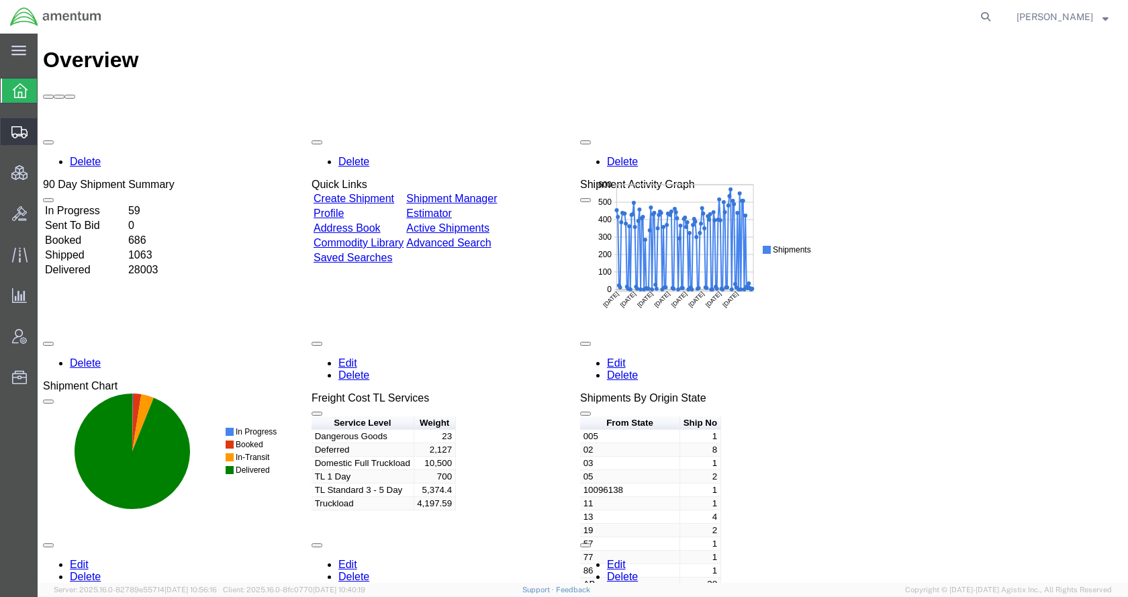
click at [46, 134] on span "Shipments" at bounding box center [41, 131] width 9 height 27
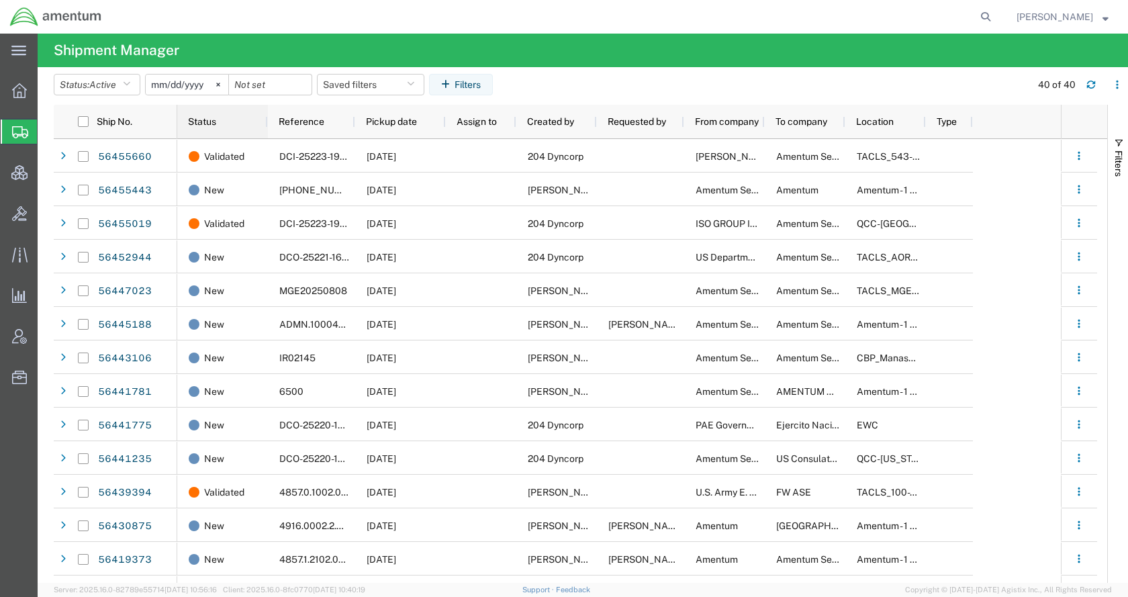
click at [216, 124] on span "Status" at bounding box center [202, 121] width 28 height 11
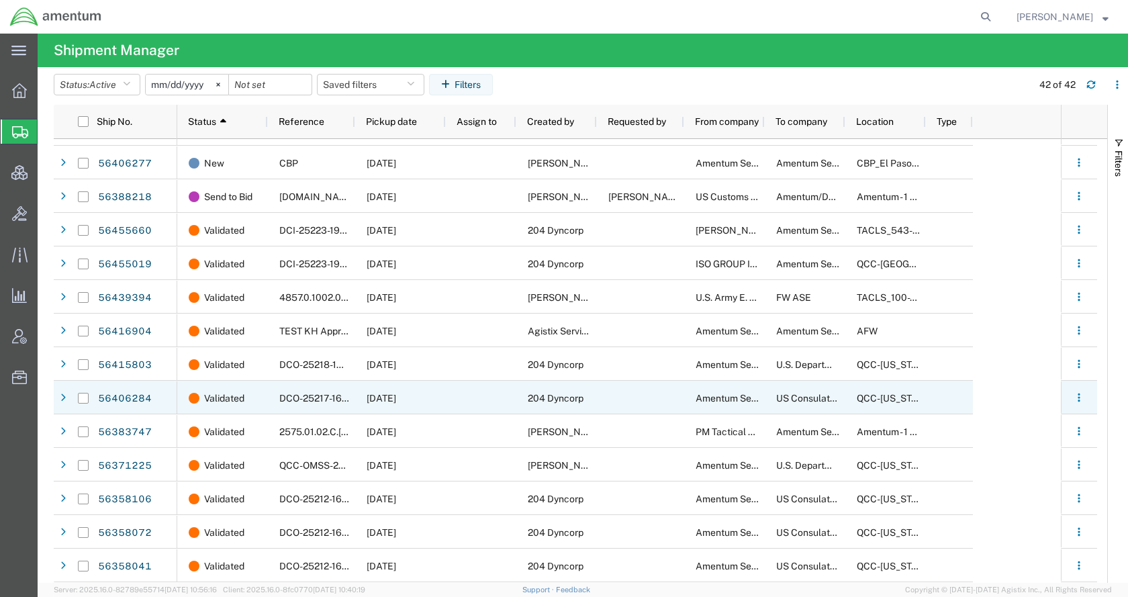
scroll to position [900, 0]
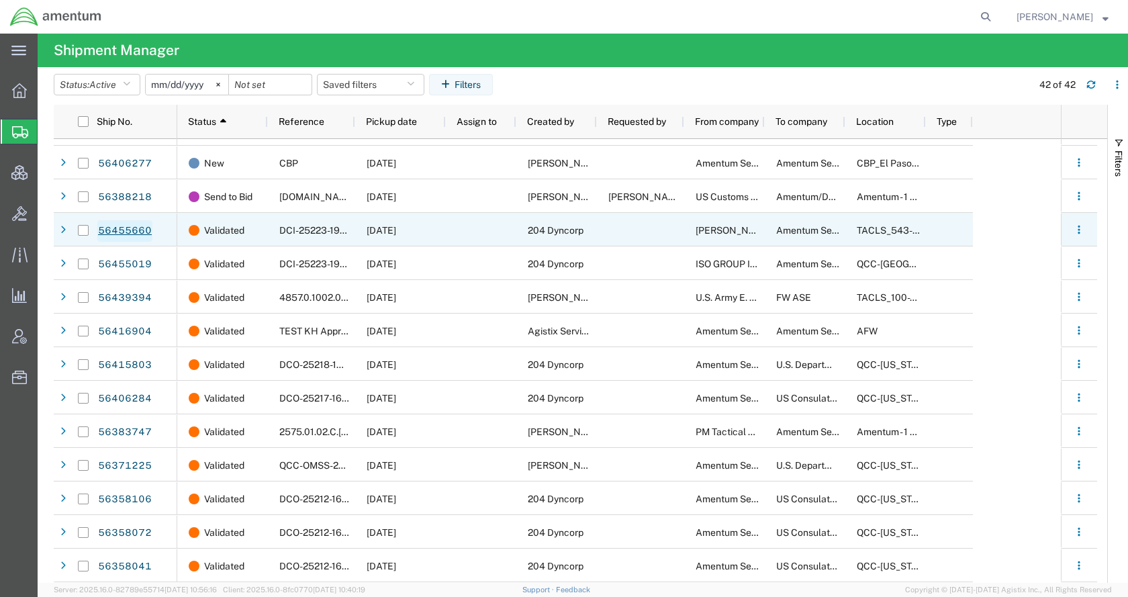
click at [138, 230] on link "56455660" at bounding box center [124, 230] width 55 height 21
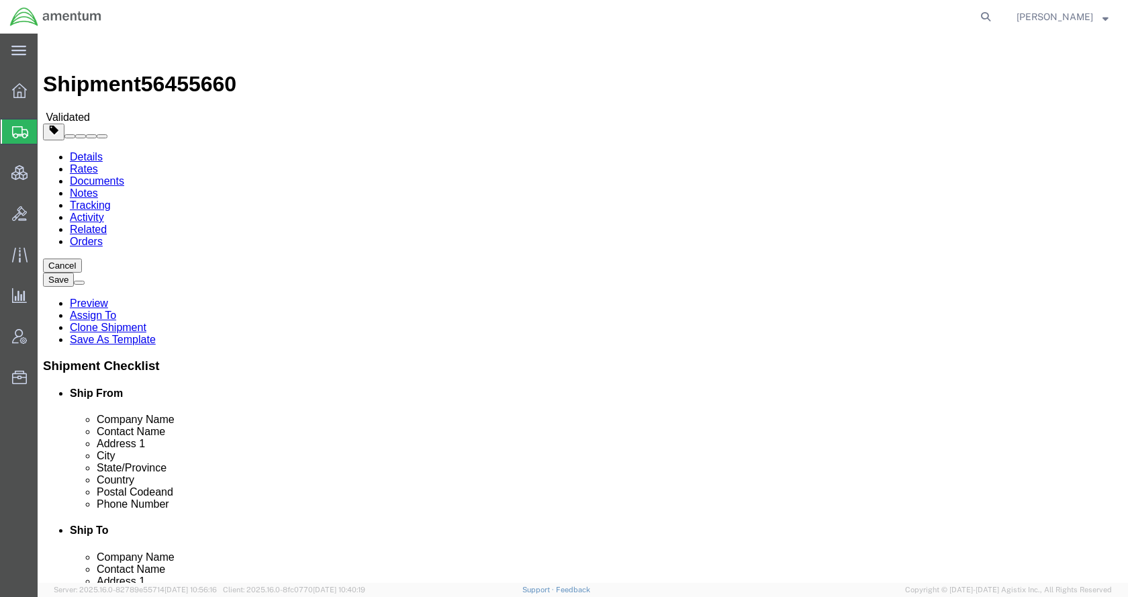
select select
select select "60191"
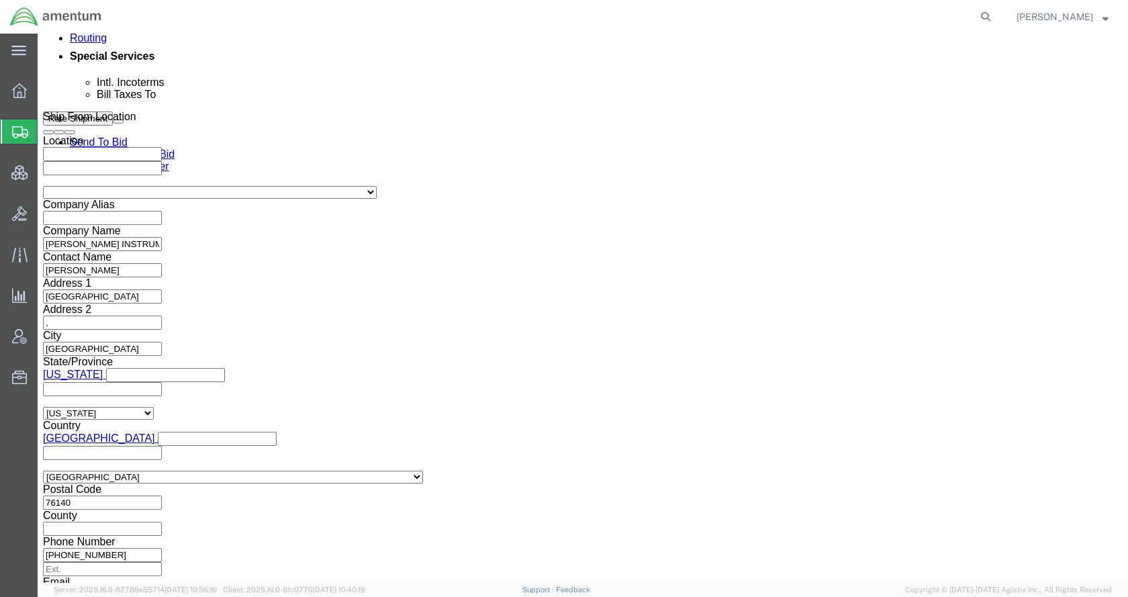
scroll to position [873, 0]
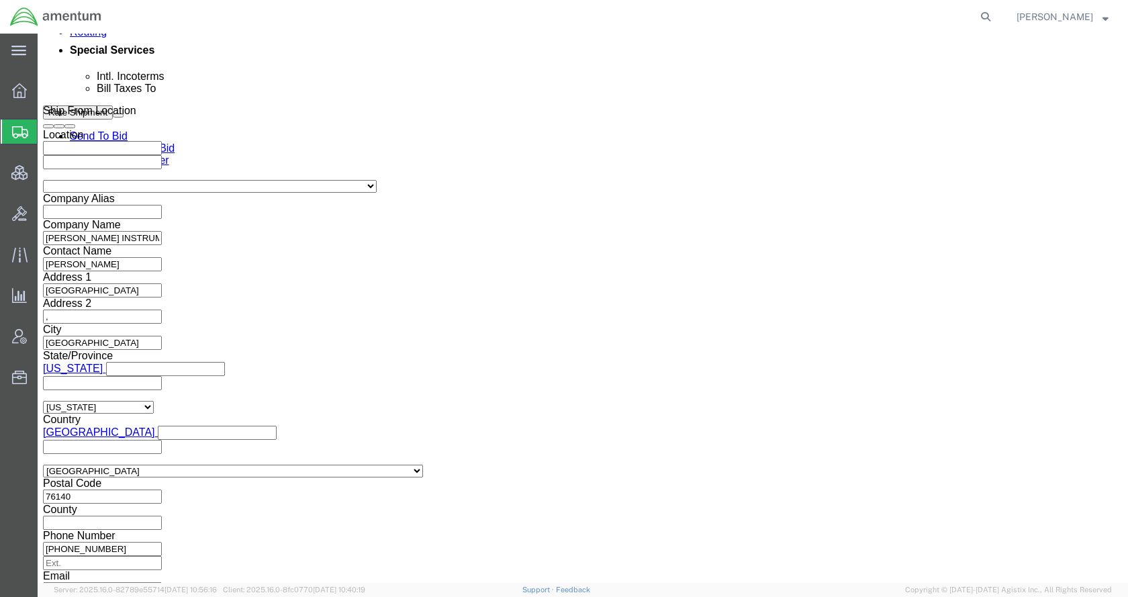
click link "Package Information"
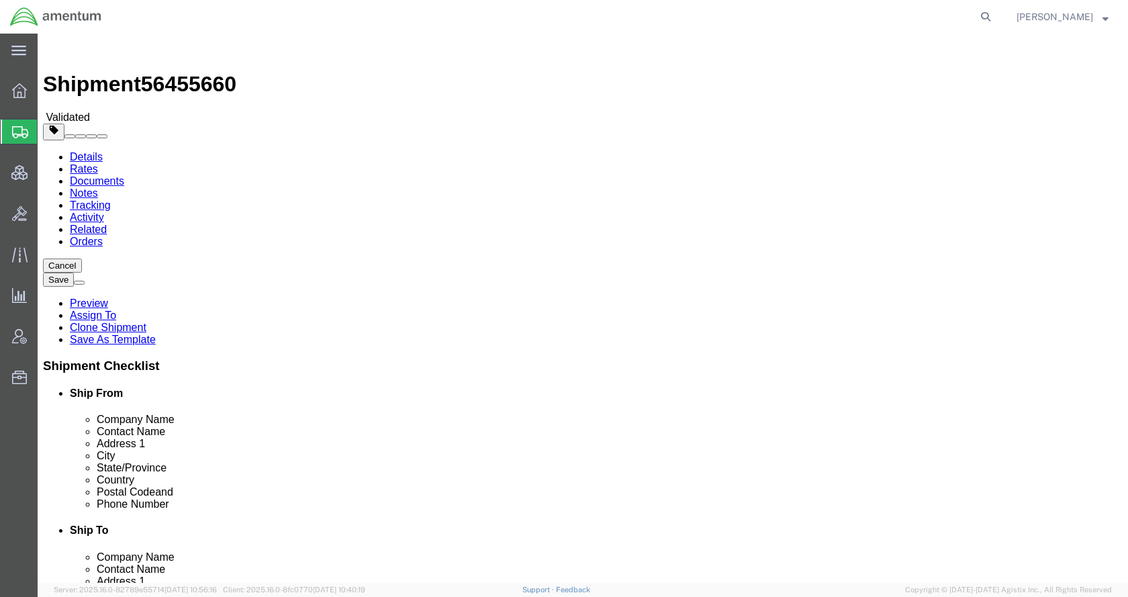
click button "Rate Shipment"
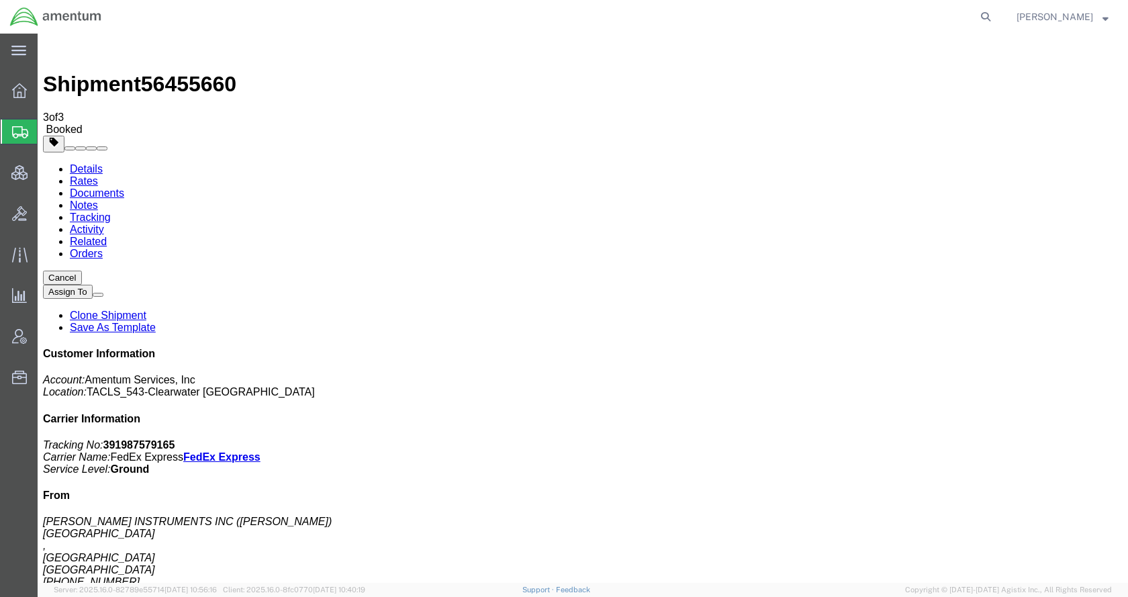
click at [48, 132] on span "Shipments" at bounding box center [42, 131] width 11 height 27
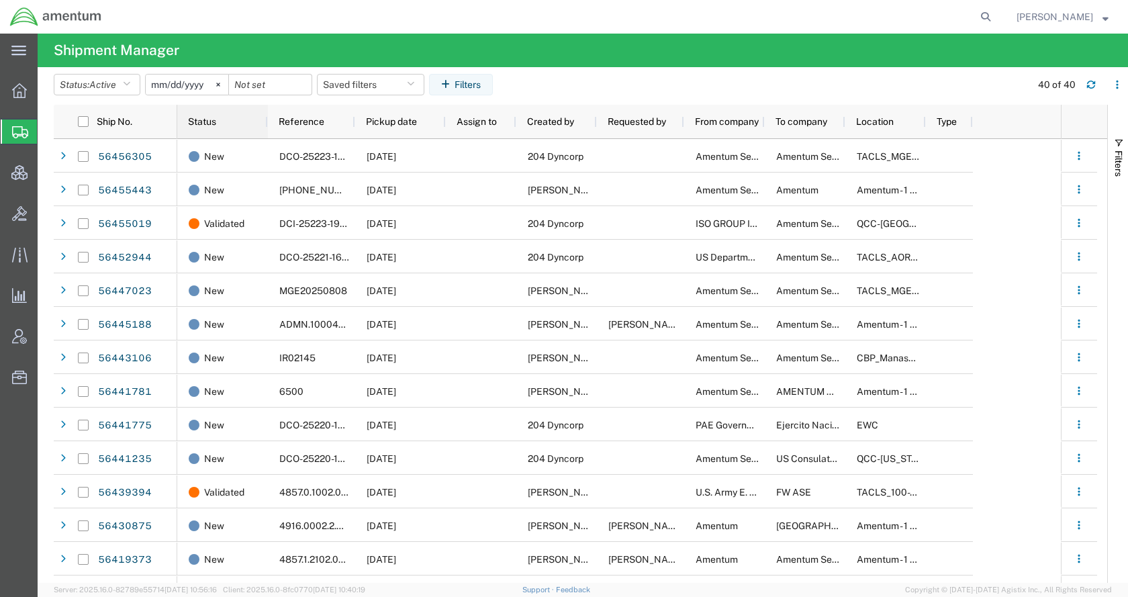
click at [215, 126] on span "Status" at bounding box center [202, 121] width 28 height 11
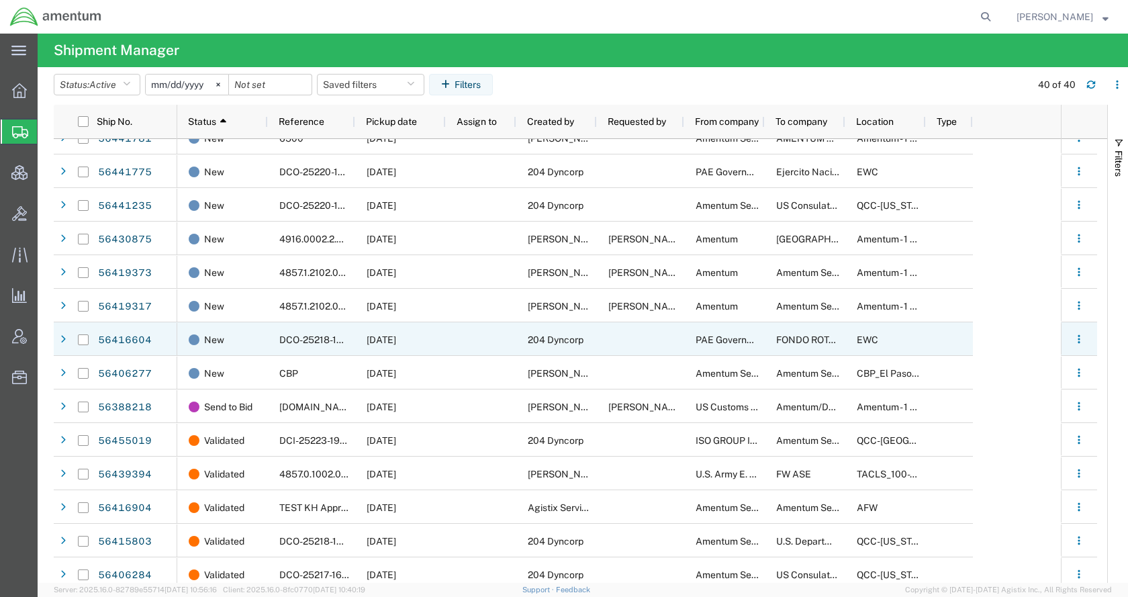
scroll to position [899, 0]
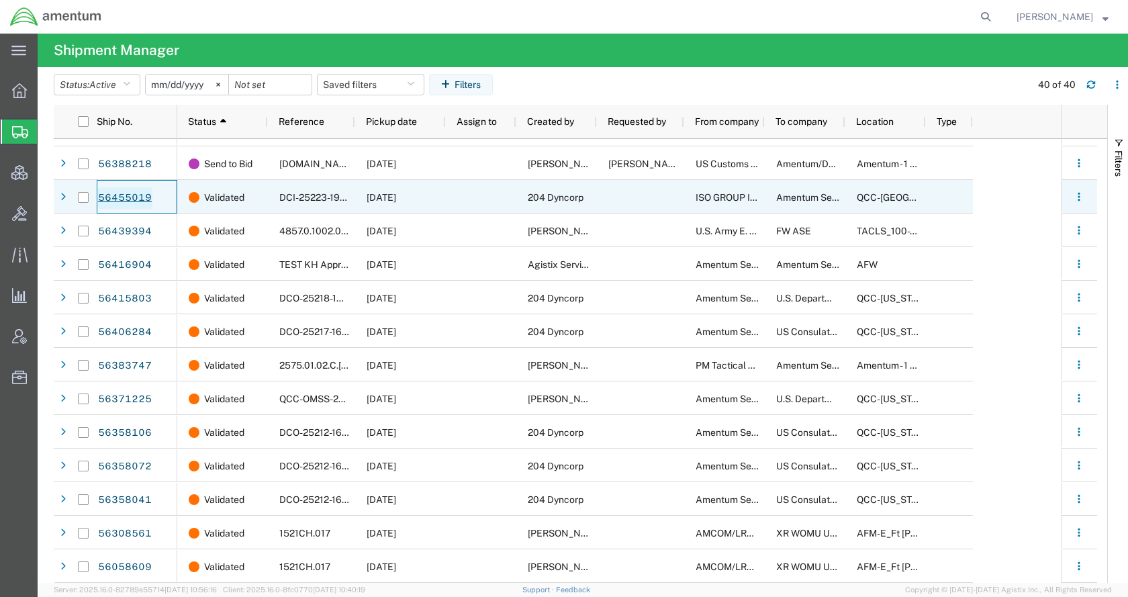
click at [145, 195] on link "56455019" at bounding box center [124, 197] width 55 height 21
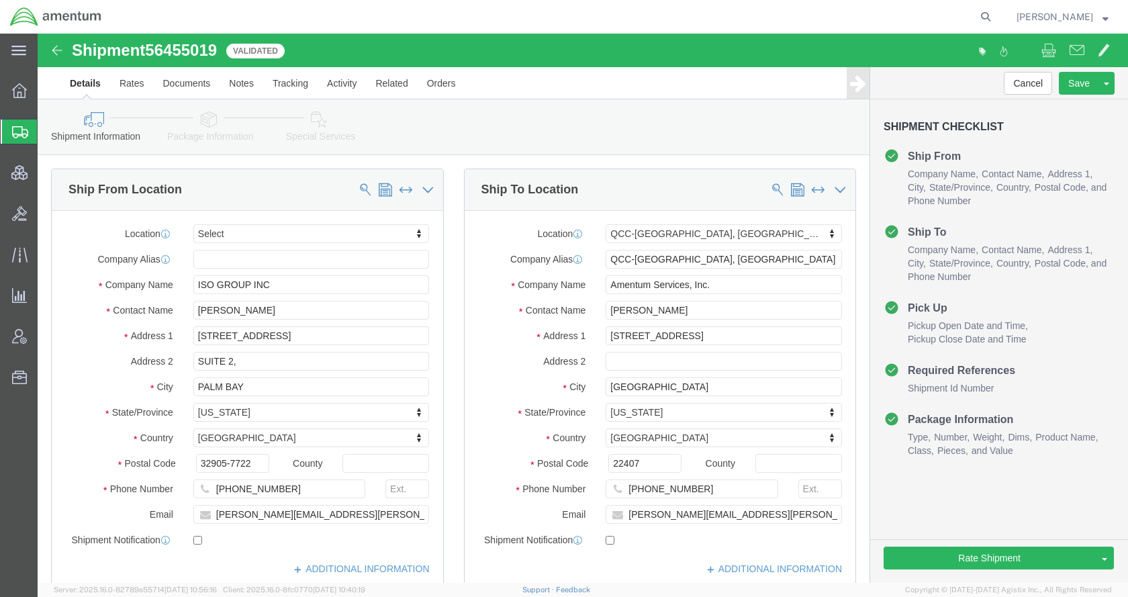
select select
select select "67291"
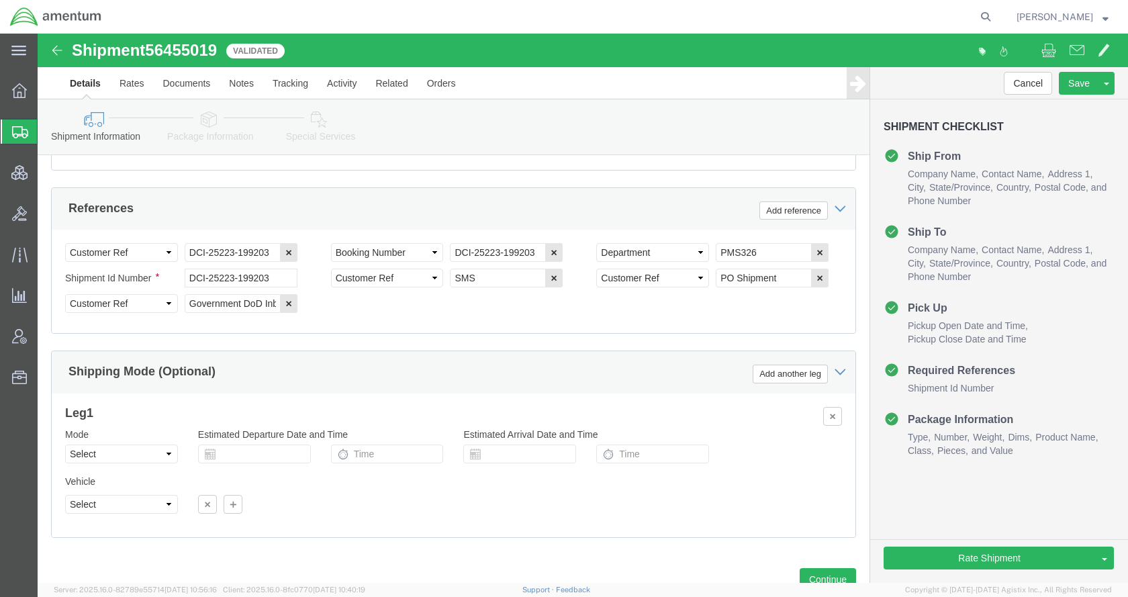
scroll to position [894, 0]
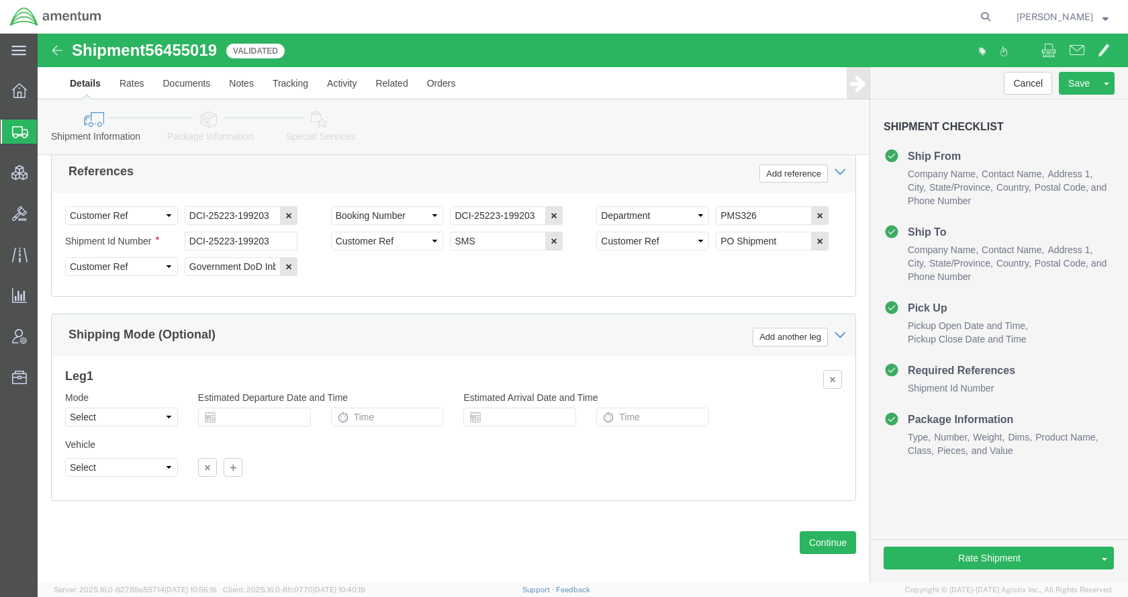
click link "Package Information"
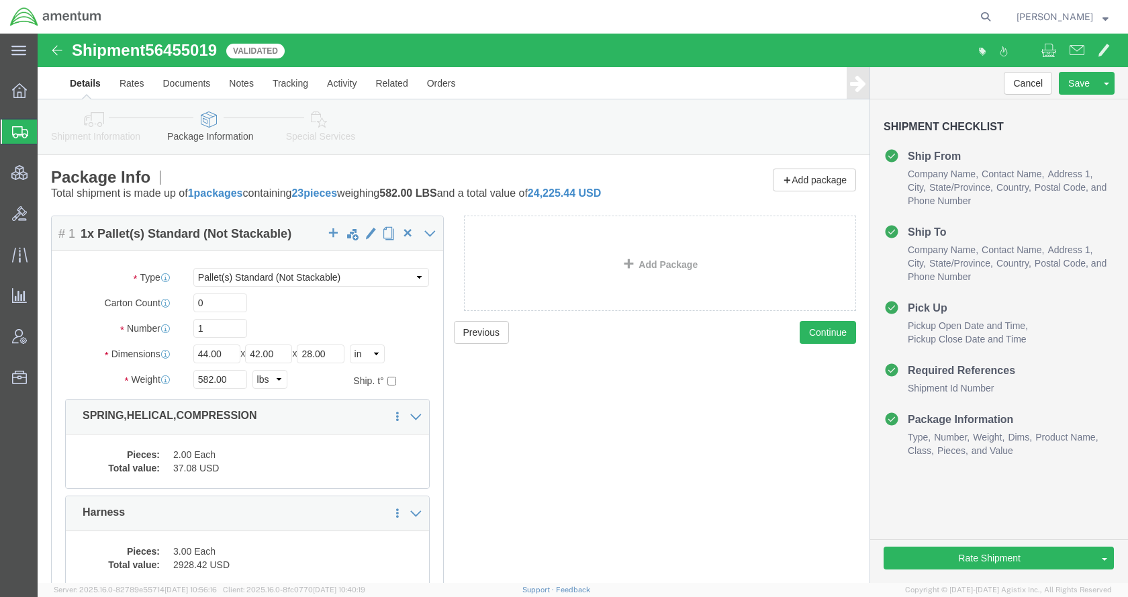
click icon
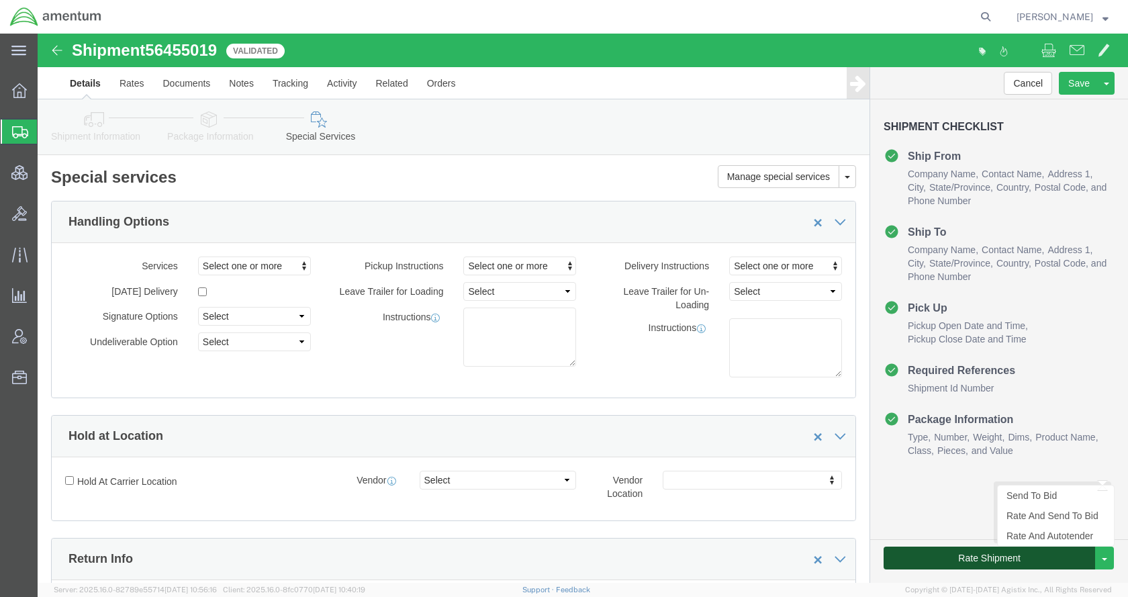
click button "Rate Shipment"
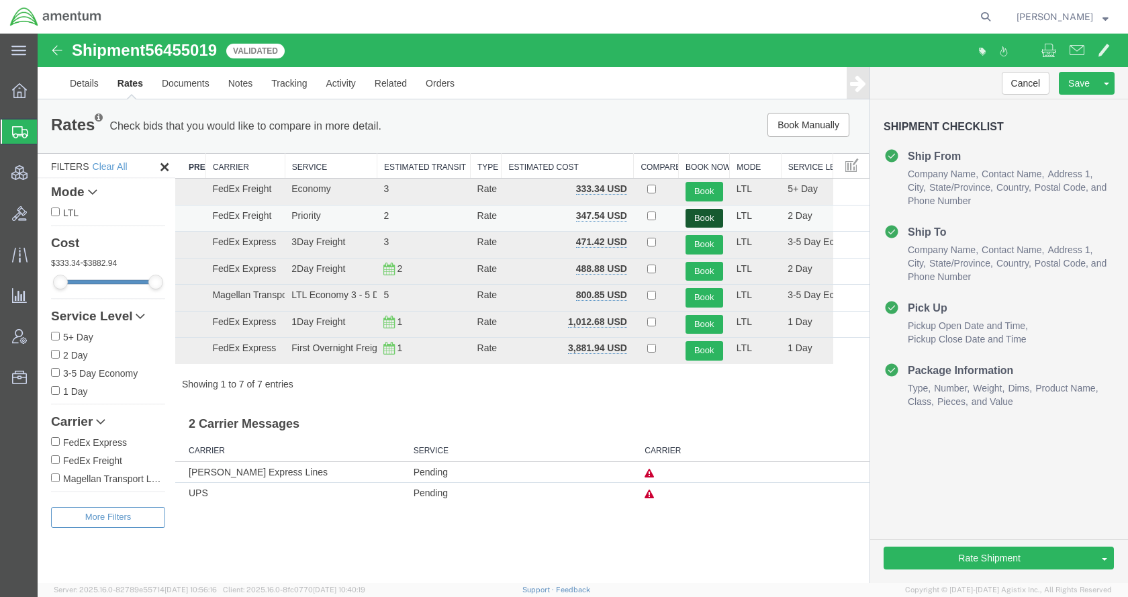
click at [699, 215] on button "Book" at bounding box center [704, 218] width 38 height 19
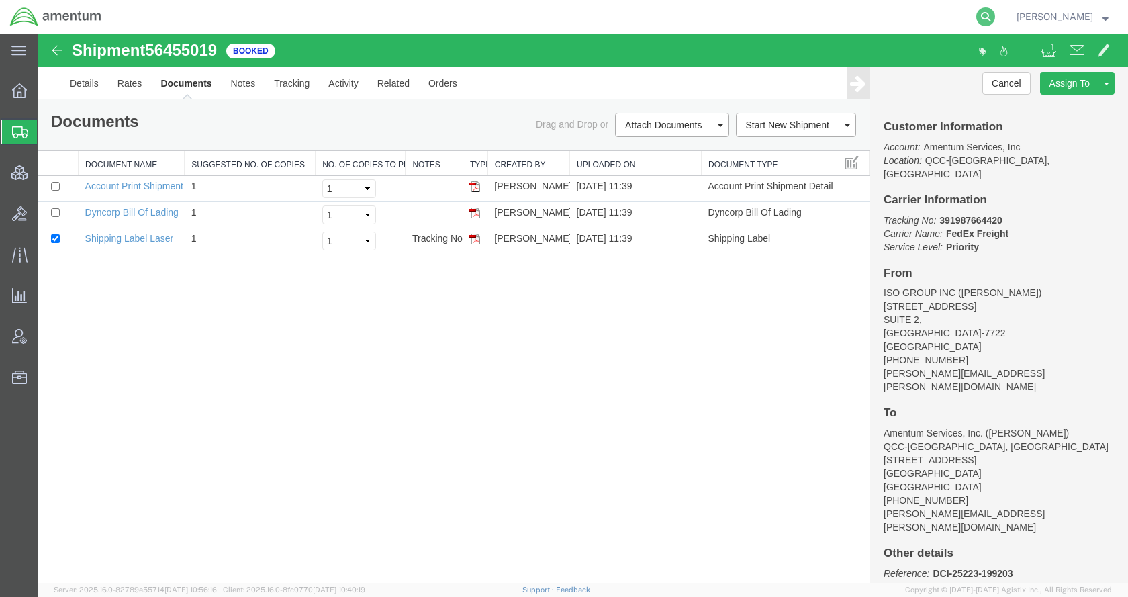
click at [997, 15] on form at bounding box center [985, 17] width 21 height 34
click at [995, 17] on icon at bounding box center [985, 16] width 19 height 19
paste input "DCI-25223-199216"
type input "DCI-25223-199216"
click at [995, 15] on icon at bounding box center [985, 16] width 19 height 19
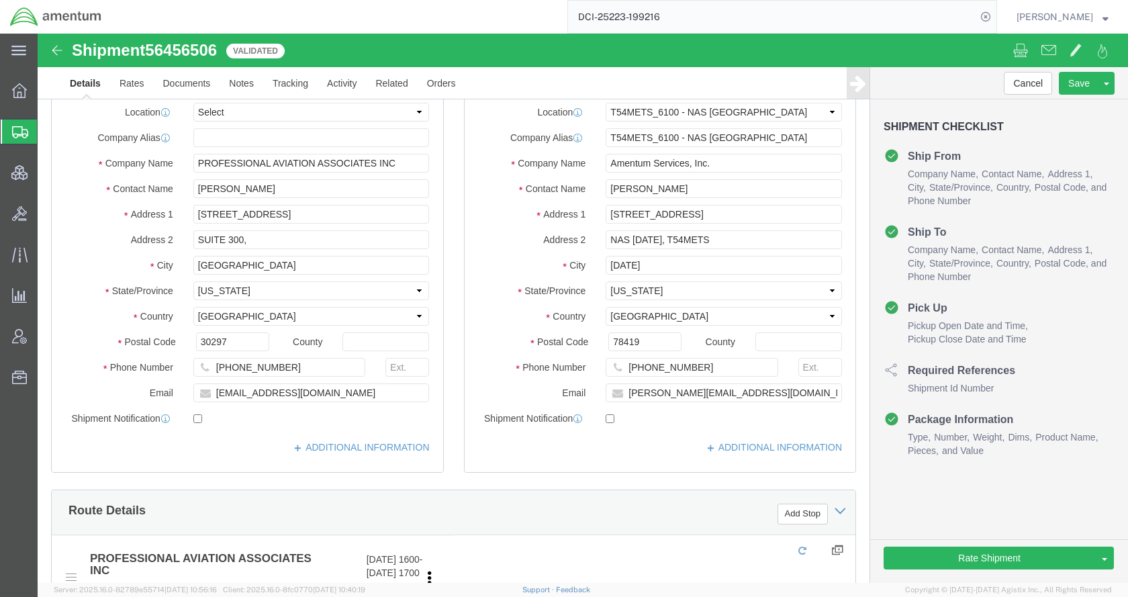
select select "67191"
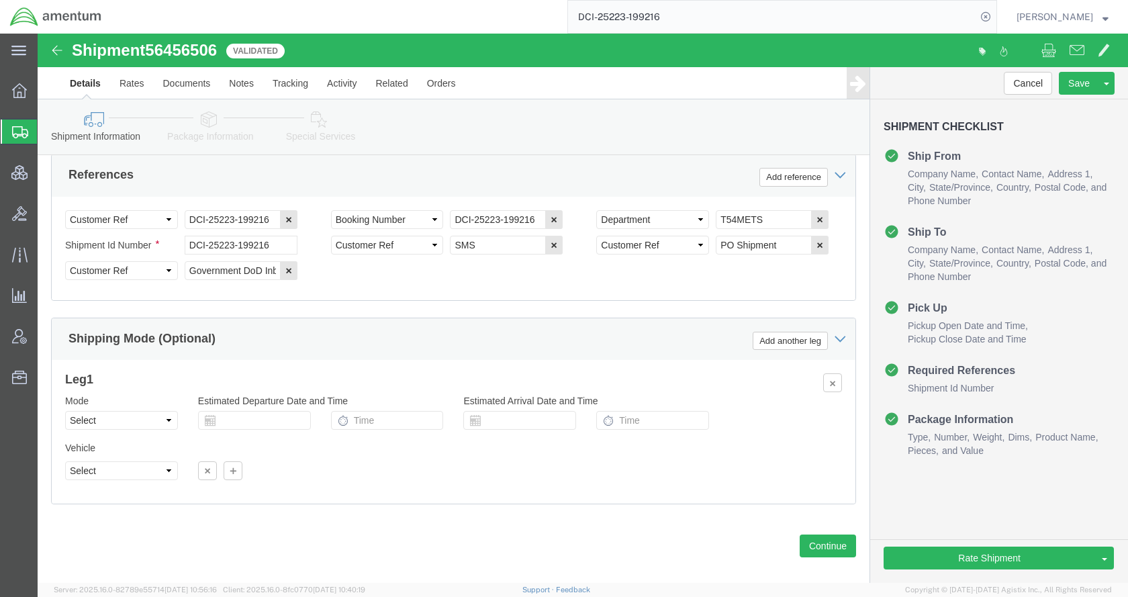
scroll to position [919, 0]
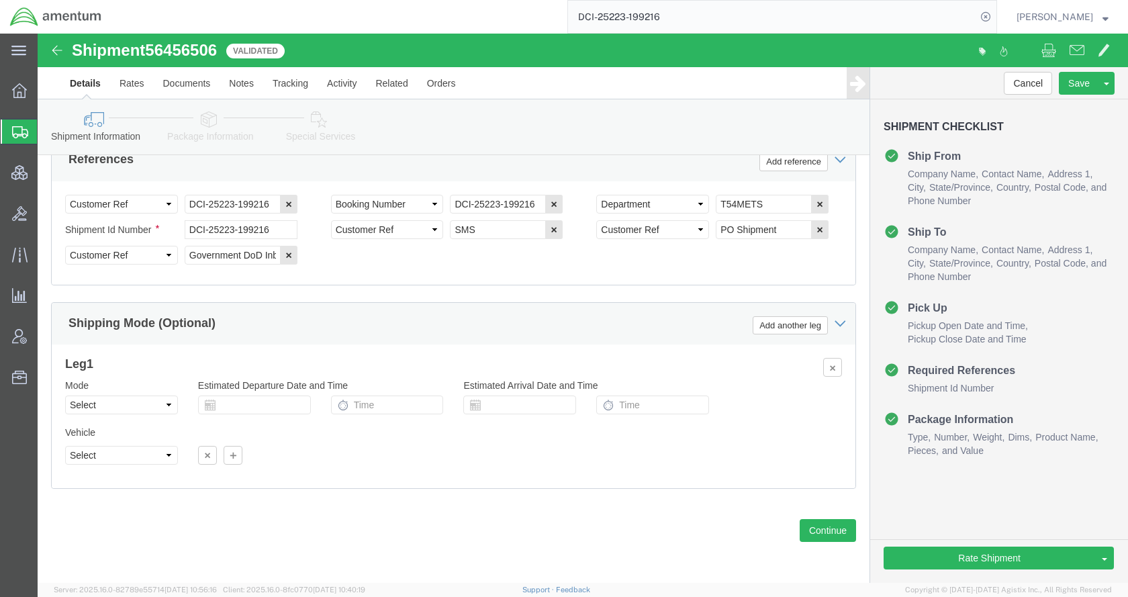
click icon
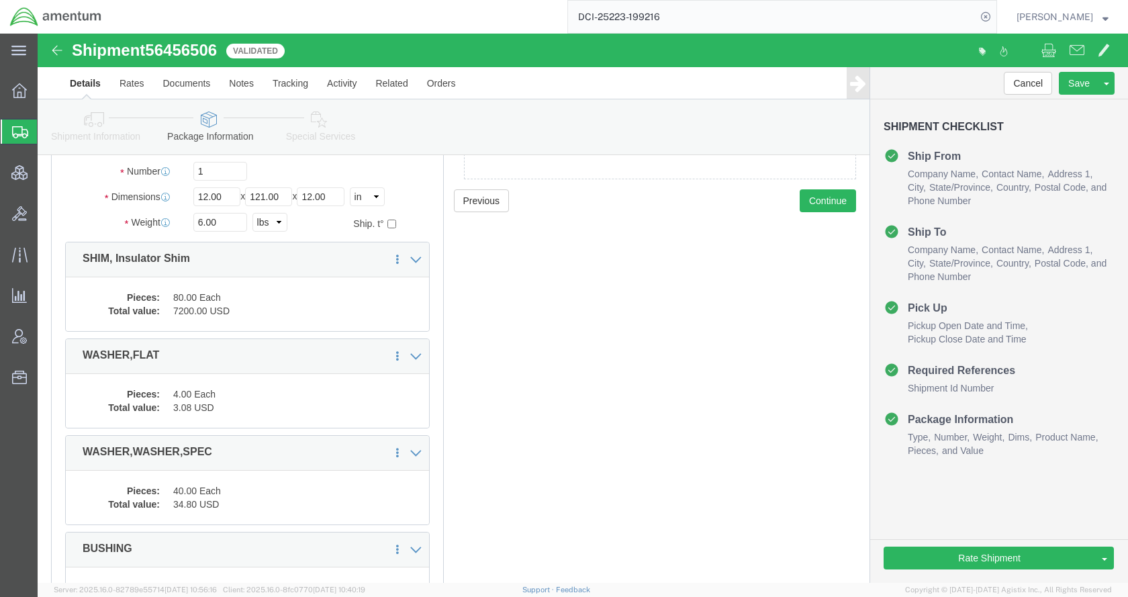
scroll to position [291, 0]
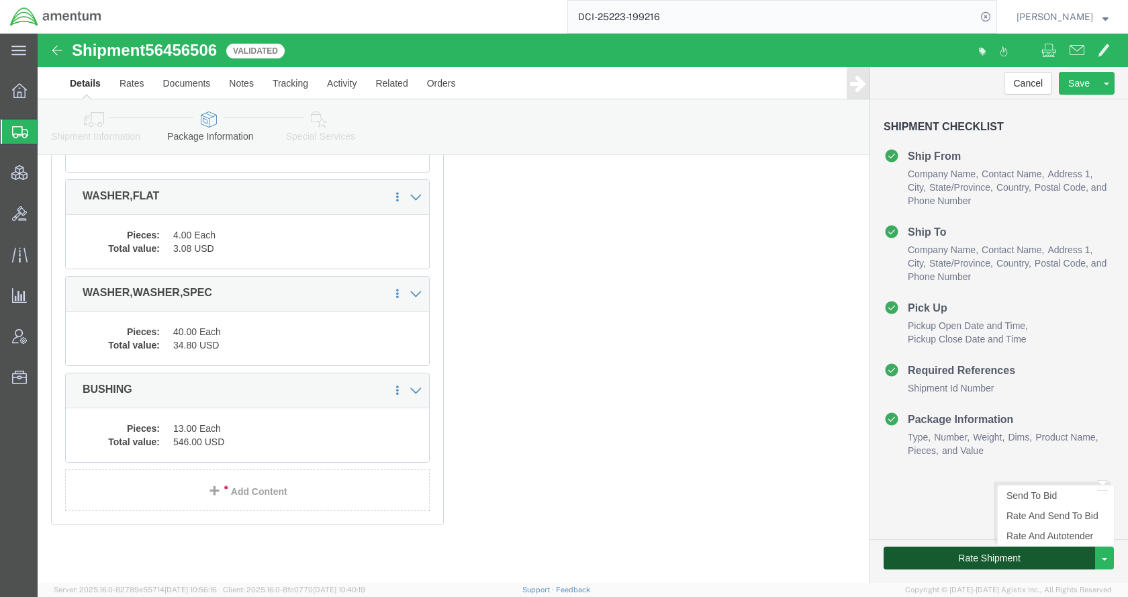
click button "Rate Shipment"
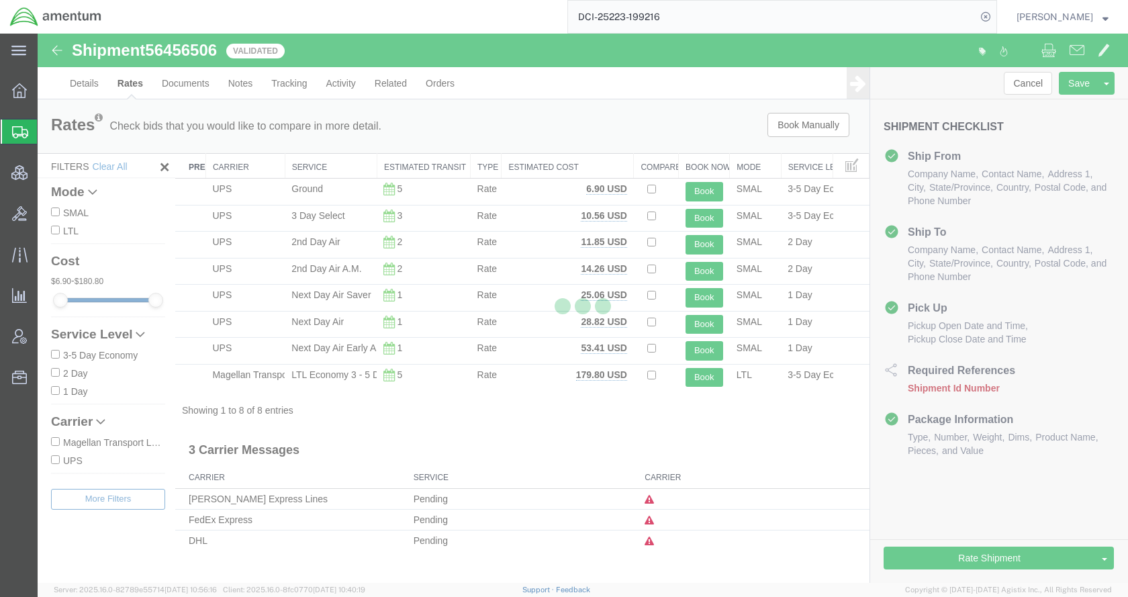
scroll to position [0, 0]
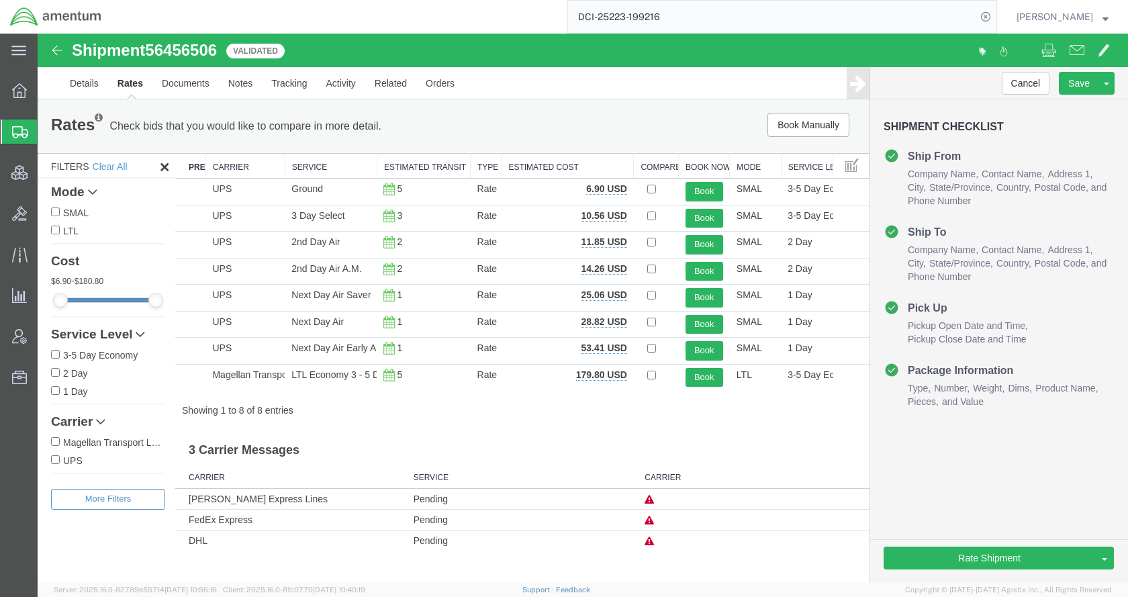
click at [651, 516] on icon at bounding box center [648, 520] width 9 height 9
click at [95, 89] on link "Details" at bounding box center [84, 83] width 48 height 32
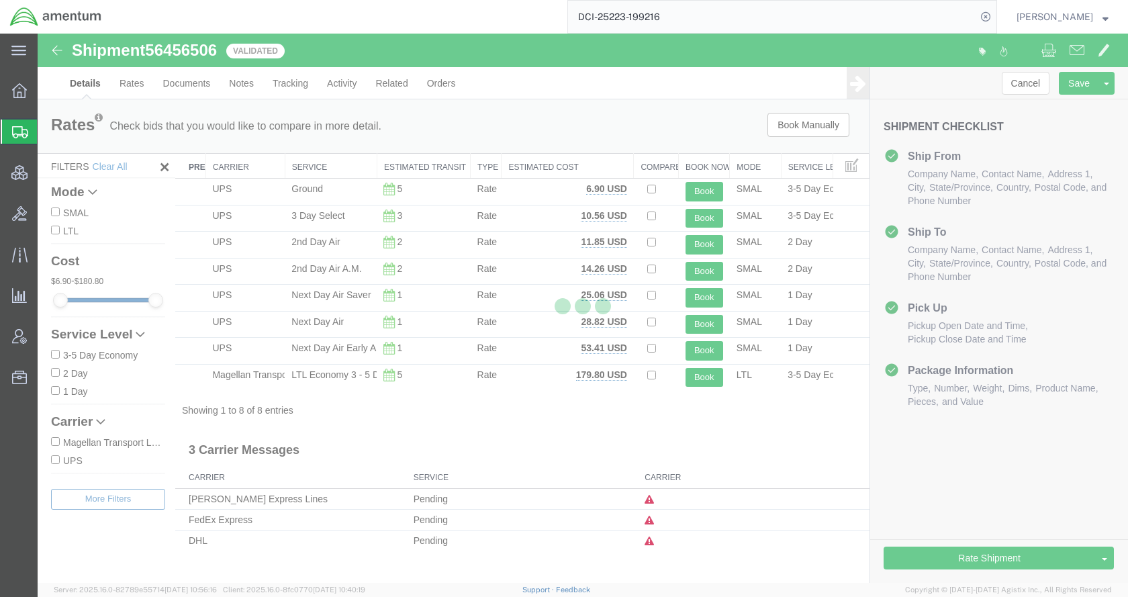
select select "67191"
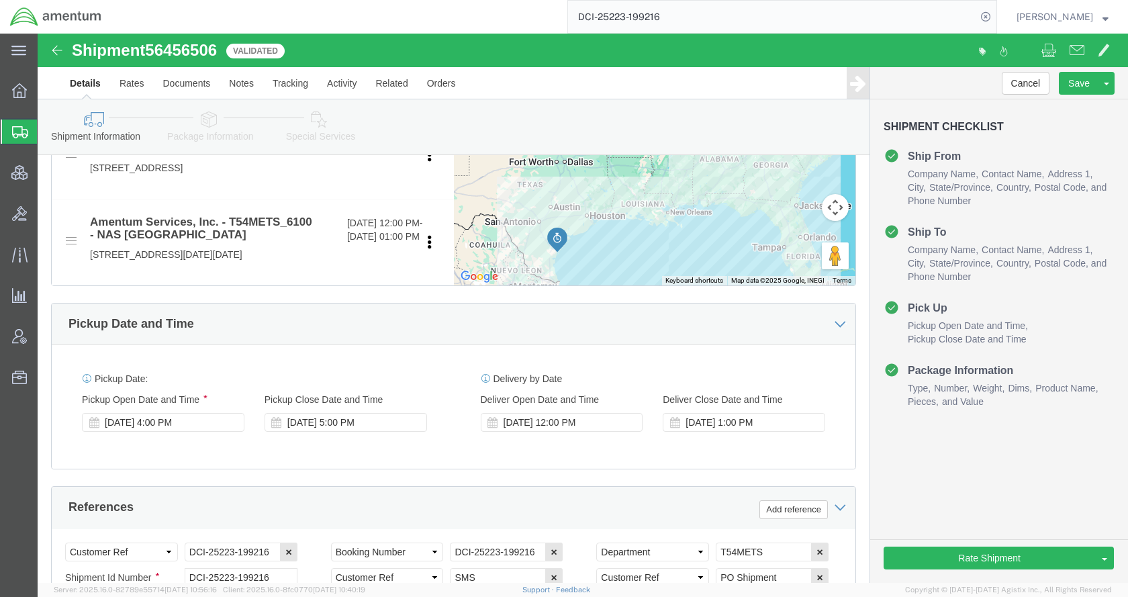
scroll to position [671, 0]
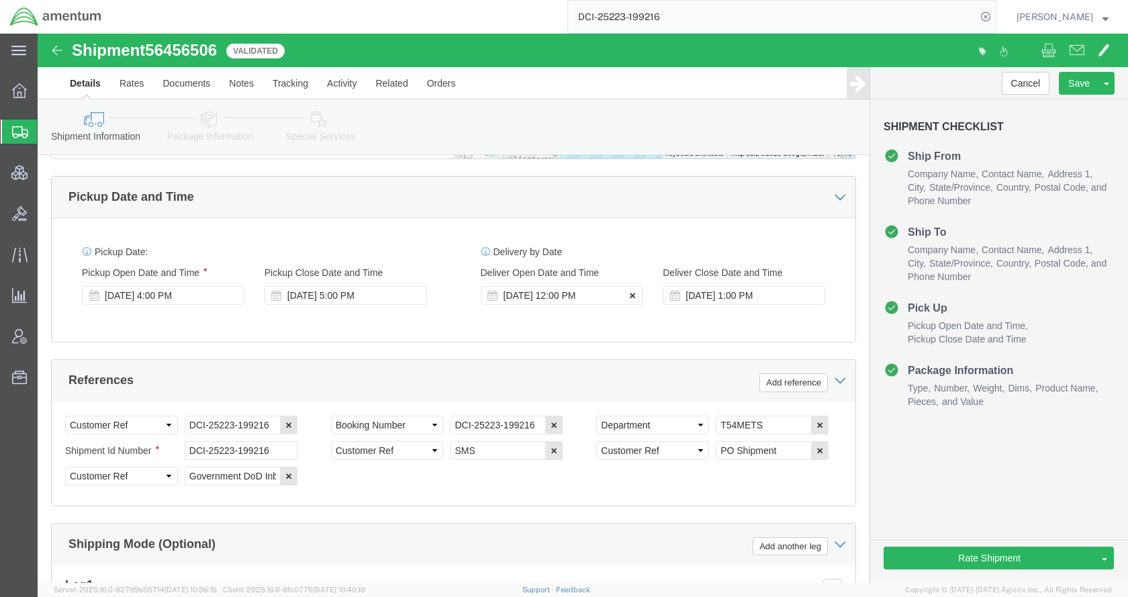
click icon
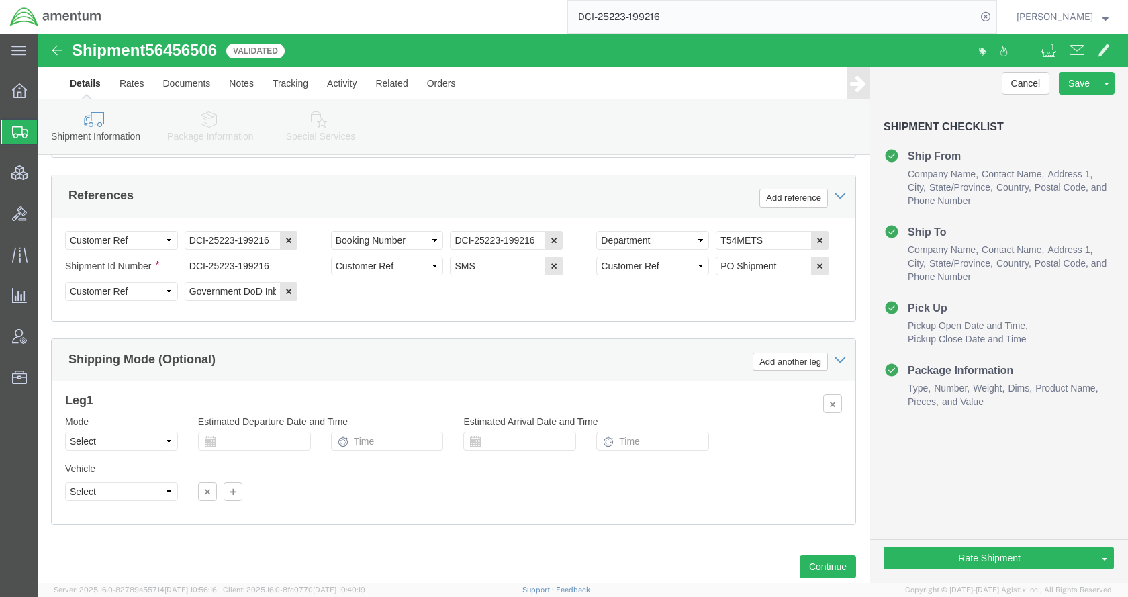
scroll to position [873, 0]
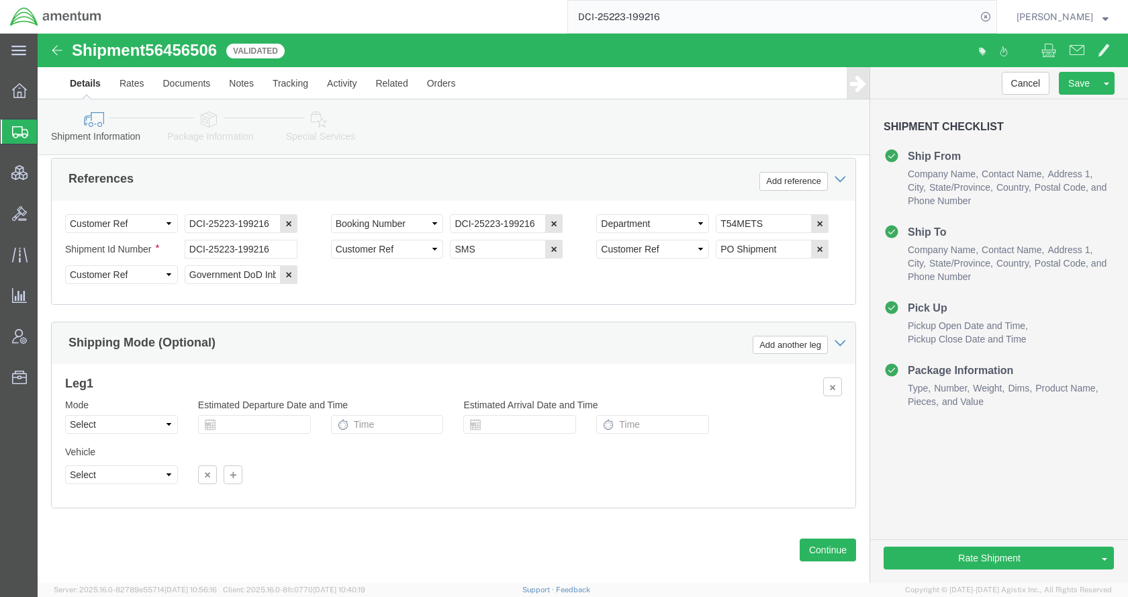
click link "Package Information"
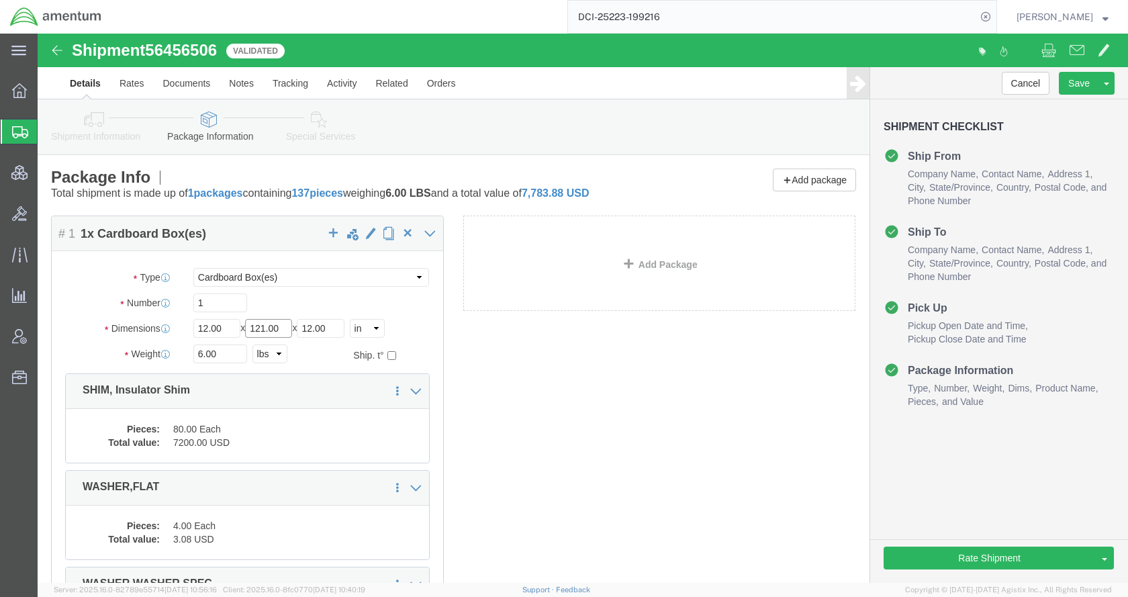
click input "121.00"
type input "12.00"
click button "Rate Shipment"
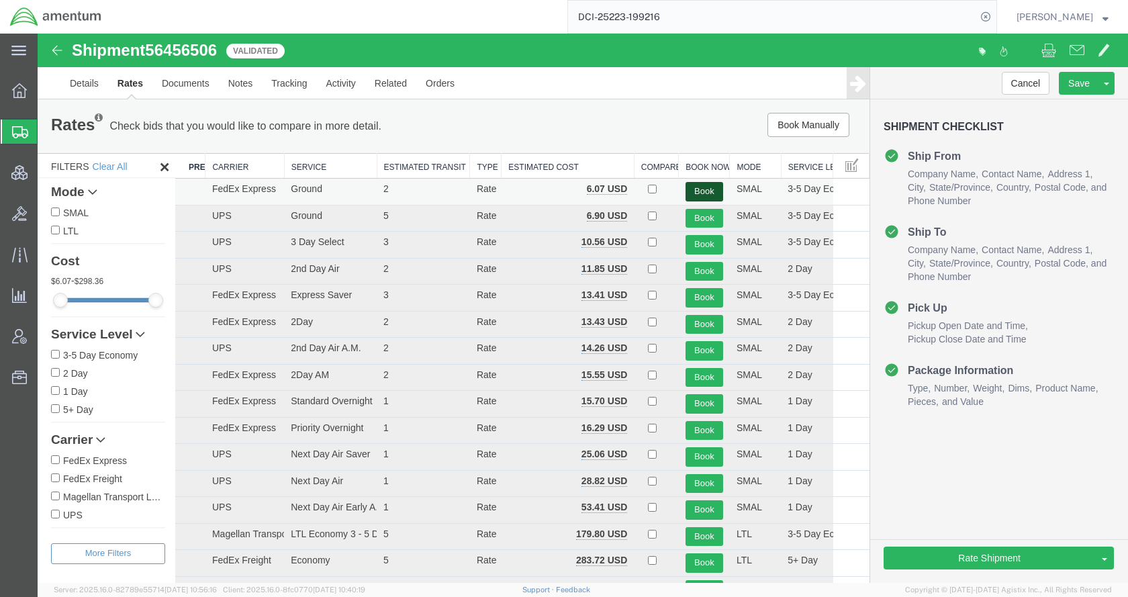
click at [685, 189] on button "Book" at bounding box center [704, 191] width 38 height 19
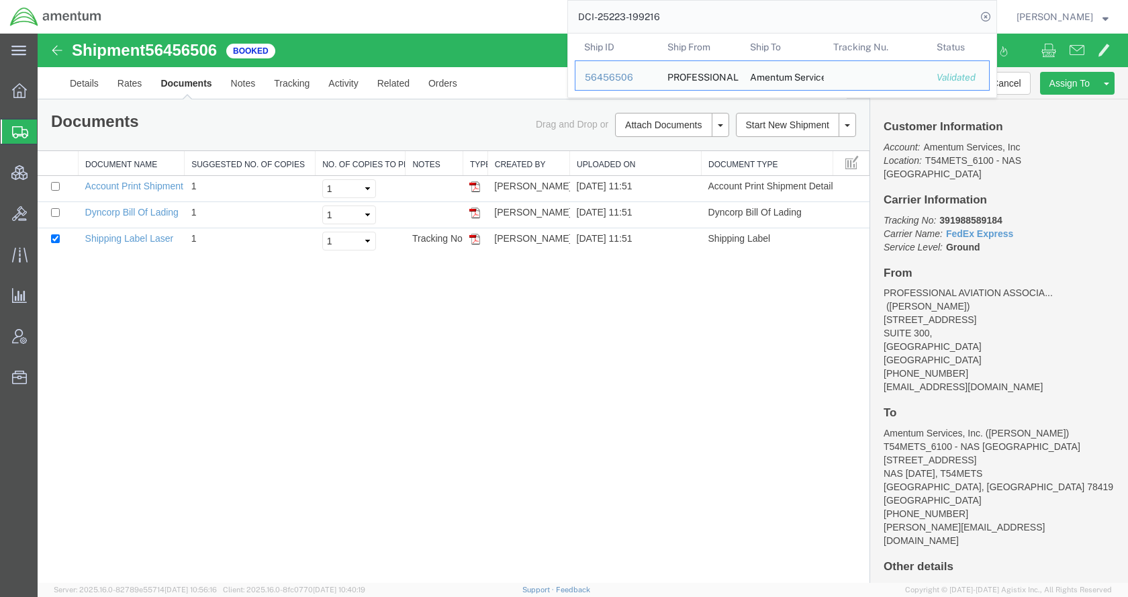
drag, startPoint x: 648, startPoint y: 21, endPoint x: 567, endPoint y: 25, distance: 81.3
click at [567, 25] on div "DCI-25223-199216 Ship ID Ship From Ship To Tracking Nu. Status Ship ID 56456506…" at bounding box center [554, 17] width 886 height 34
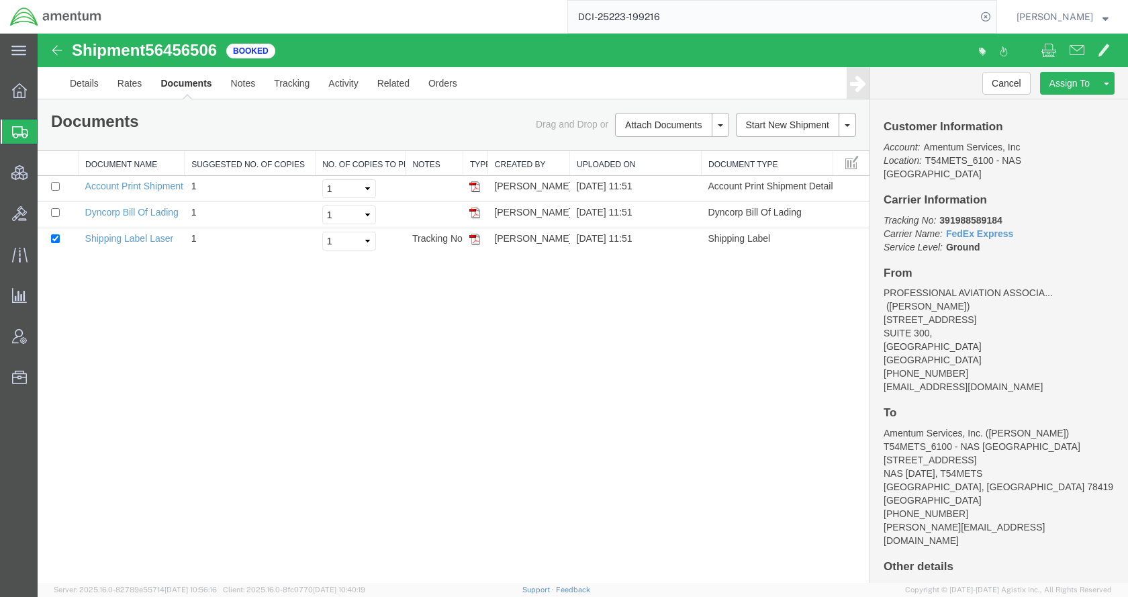
paste input "56455443"
type input "56455443"
click at [995, 15] on icon at bounding box center [985, 16] width 19 height 19
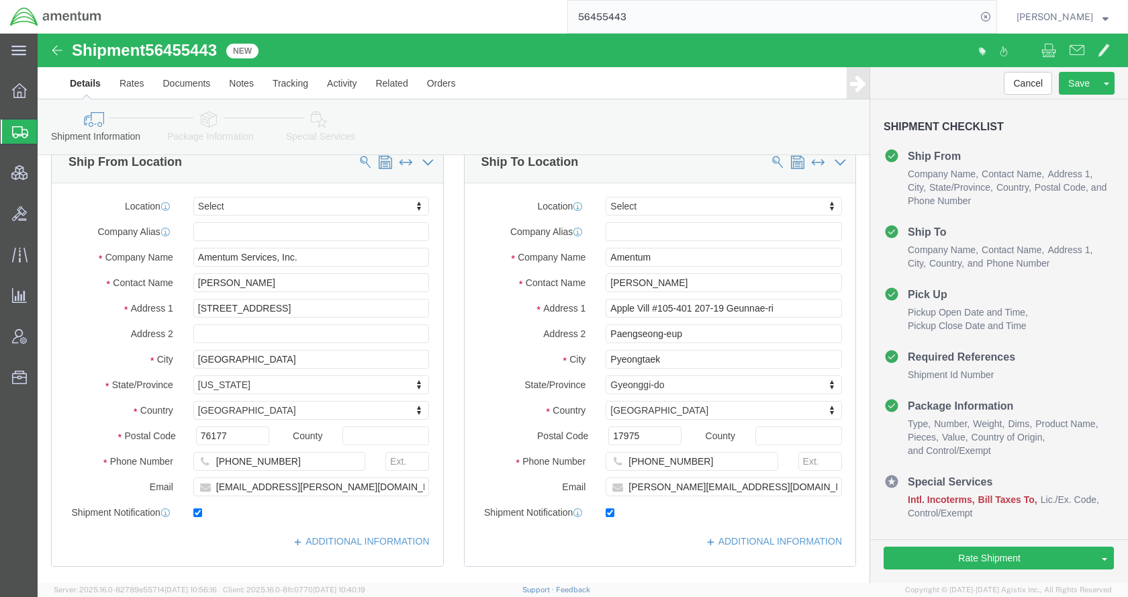
scroll to position [671, 0]
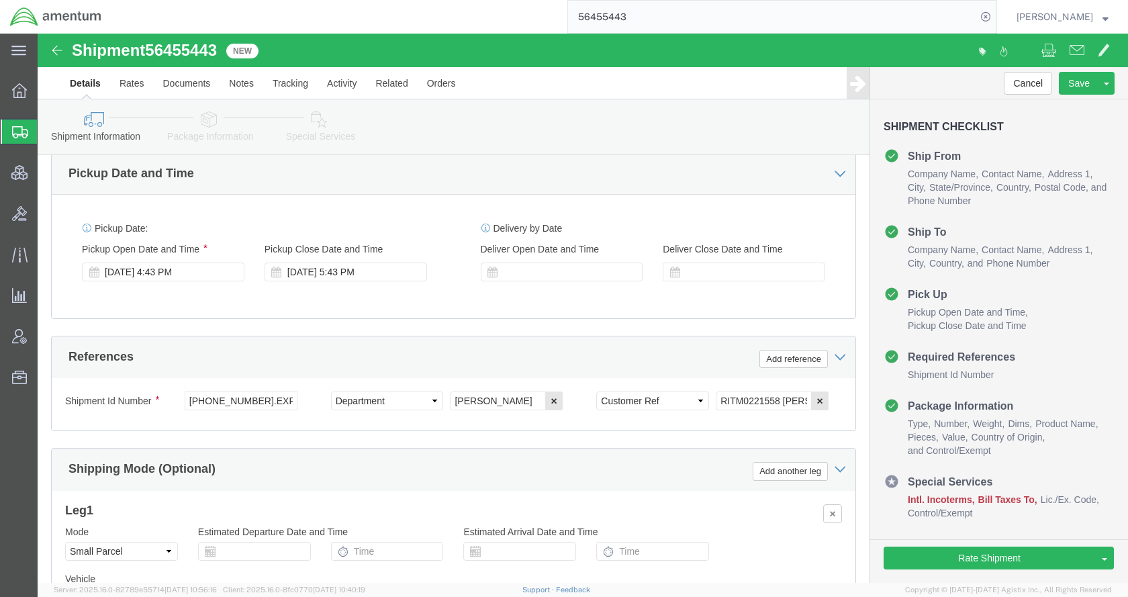
click icon
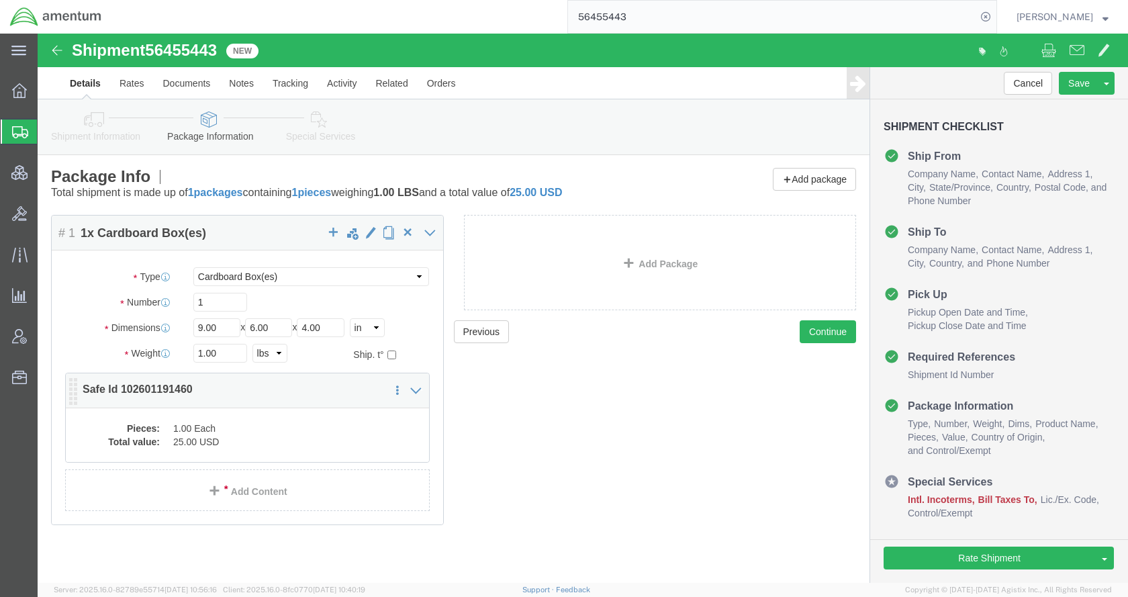
click dd "25.00 USD"
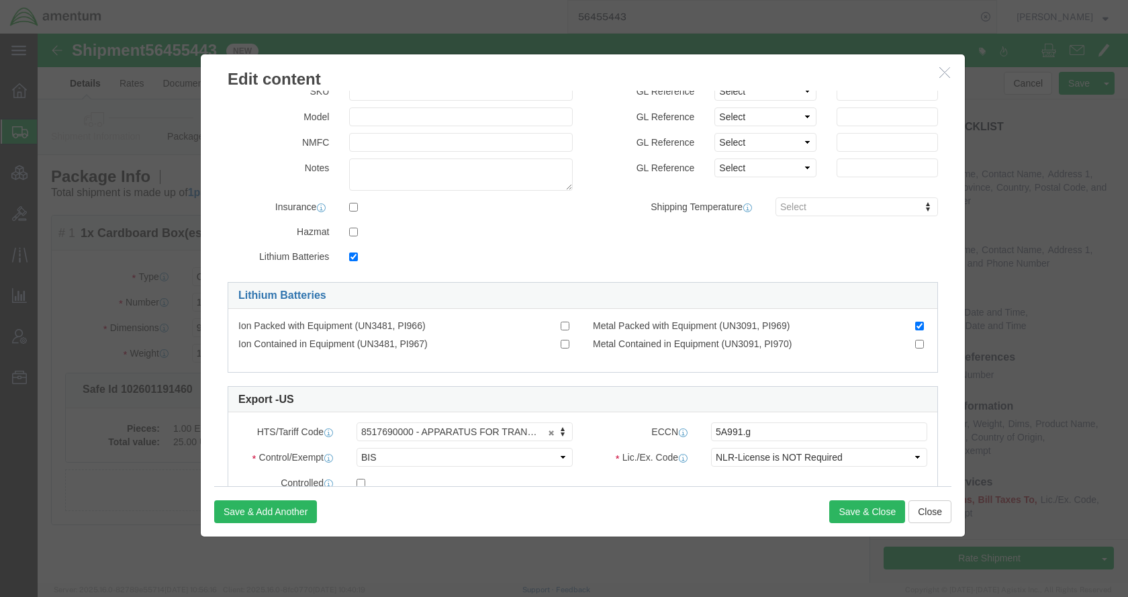
scroll to position [201, 0]
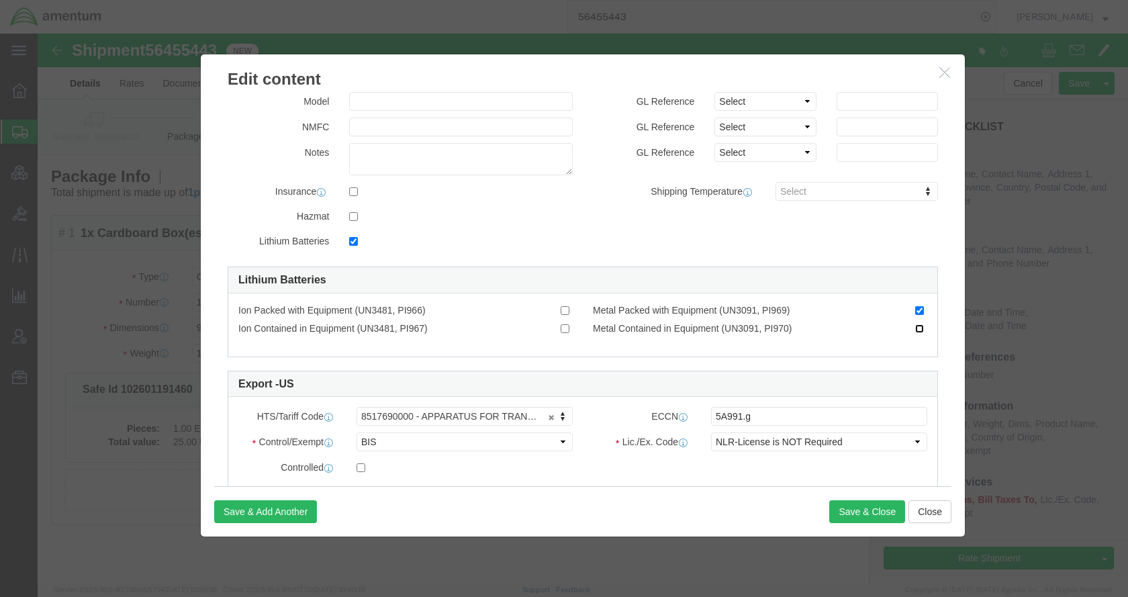
click input "Metal Contained in Equipment (UN3091, PI970)"
checkbox input "false"
checkbox input "true"
click button "Close"
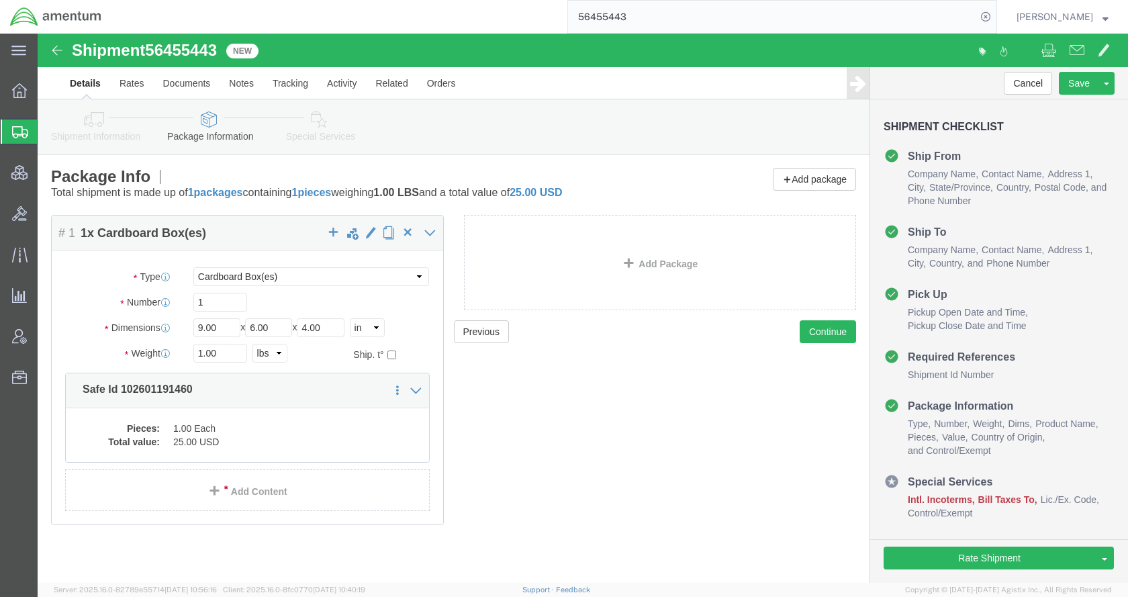
click icon
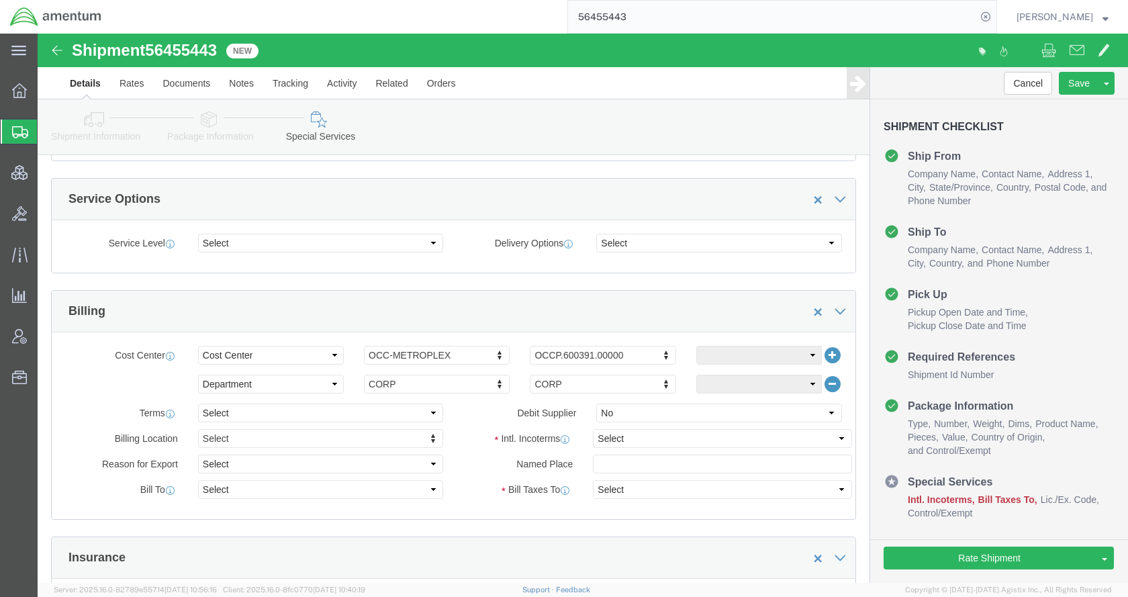
scroll to position [538, 0]
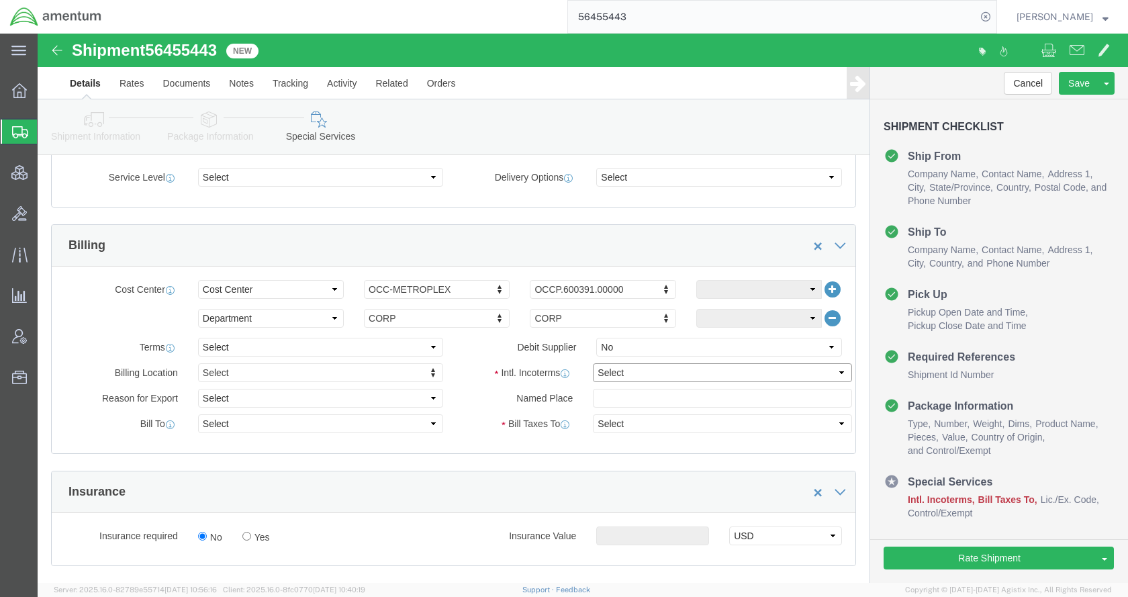
click select "Select Carriage Insurance Paid Carriage Paid To Cost and Freight Cost Insurance…"
select select "DDP"
click select "Select Carriage Insurance Paid Carriage Paid To Cost and Freight Cost Insurance…"
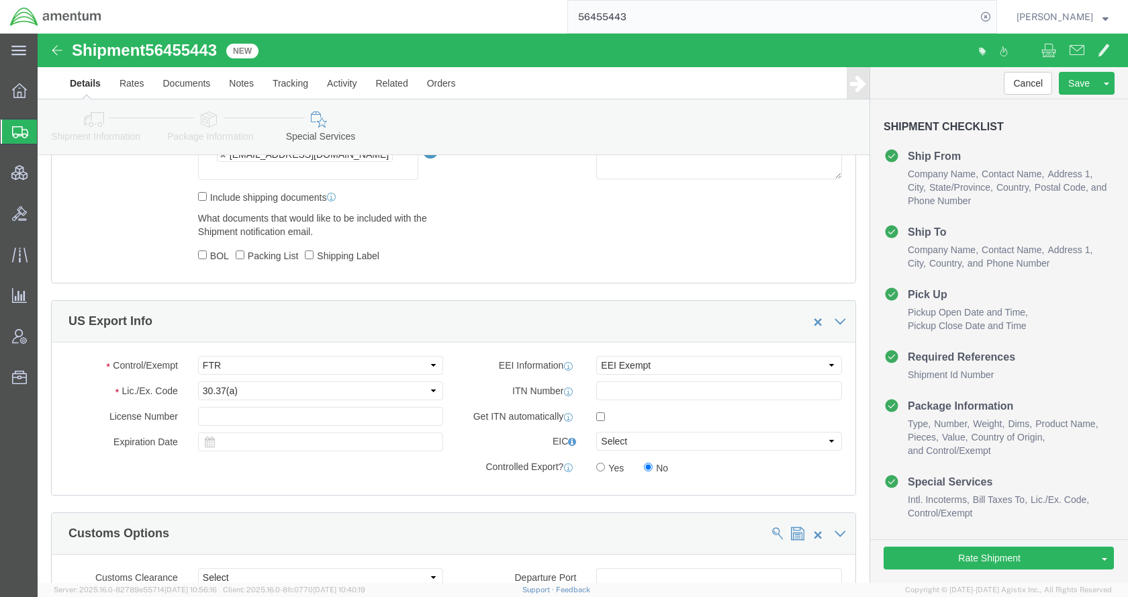
scroll to position [1075, 0]
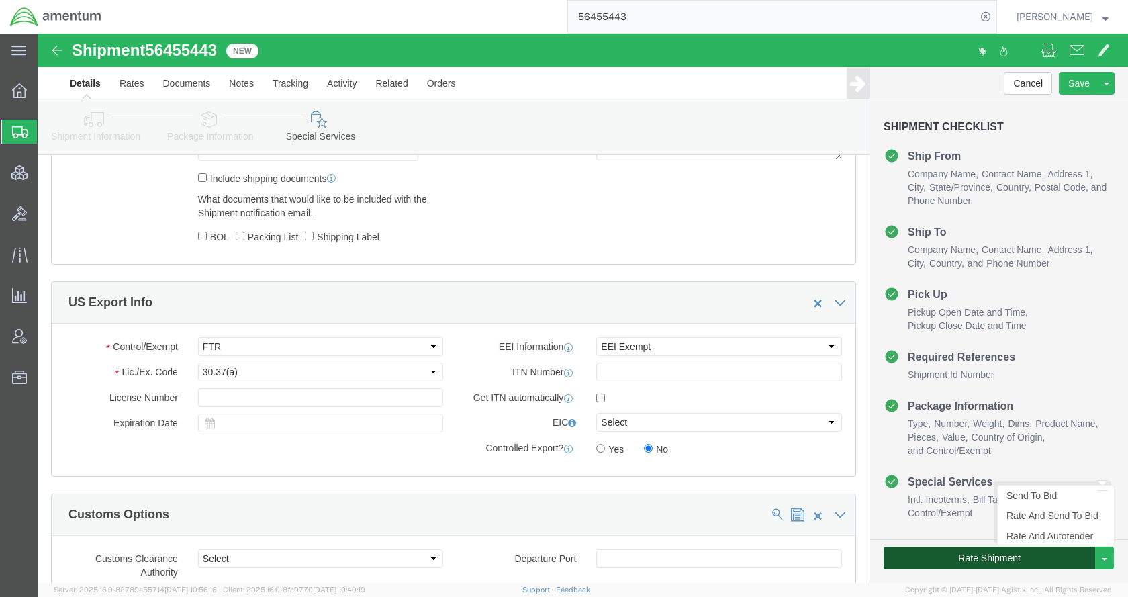
click button "Rate Shipment"
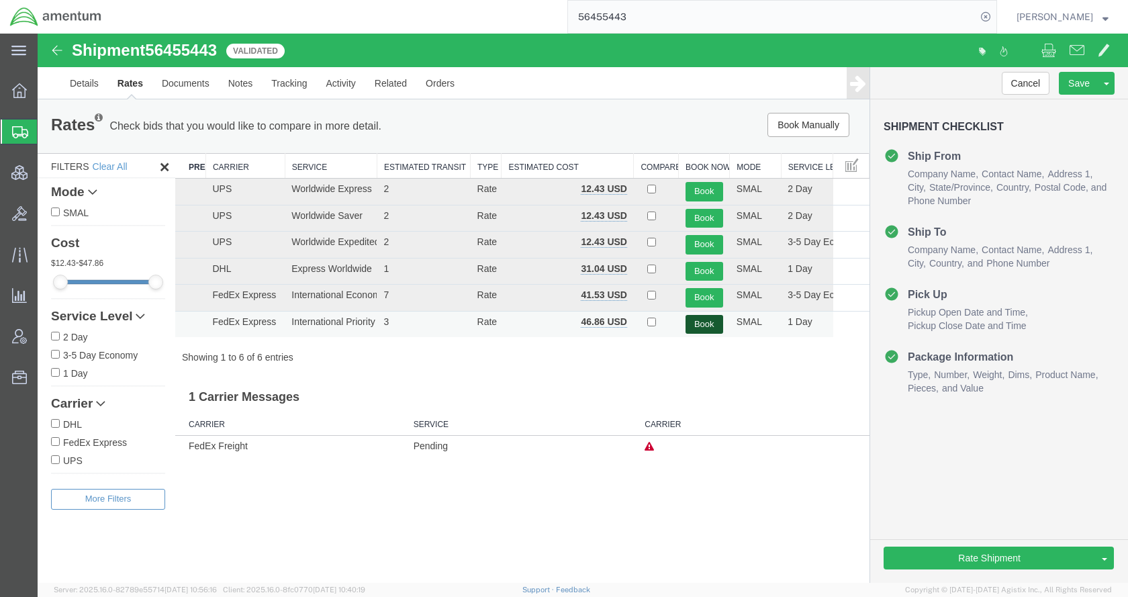
click at [714, 324] on button "Book" at bounding box center [704, 324] width 38 height 19
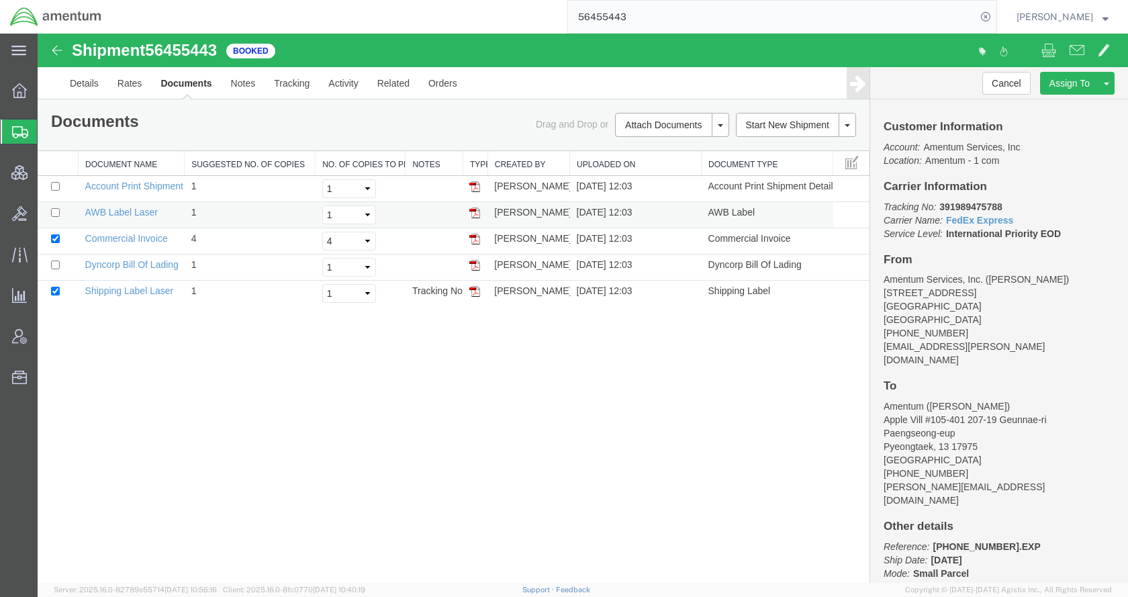
click at [49, 215] on td at bounding box center [58, 215] width 41 height 26
click at [56, 213] on input "checkbox" at bounding box center [55, 212] width 9 height 9
checkbox input "true"
drag, startPoint x: 629, startPoint y: 162, endPoint x: 666, endPoint y: 172, distance: 38.3
click at [38, 34] on link "Email Documents" at bounding box center [38, 34] width 0 height 0
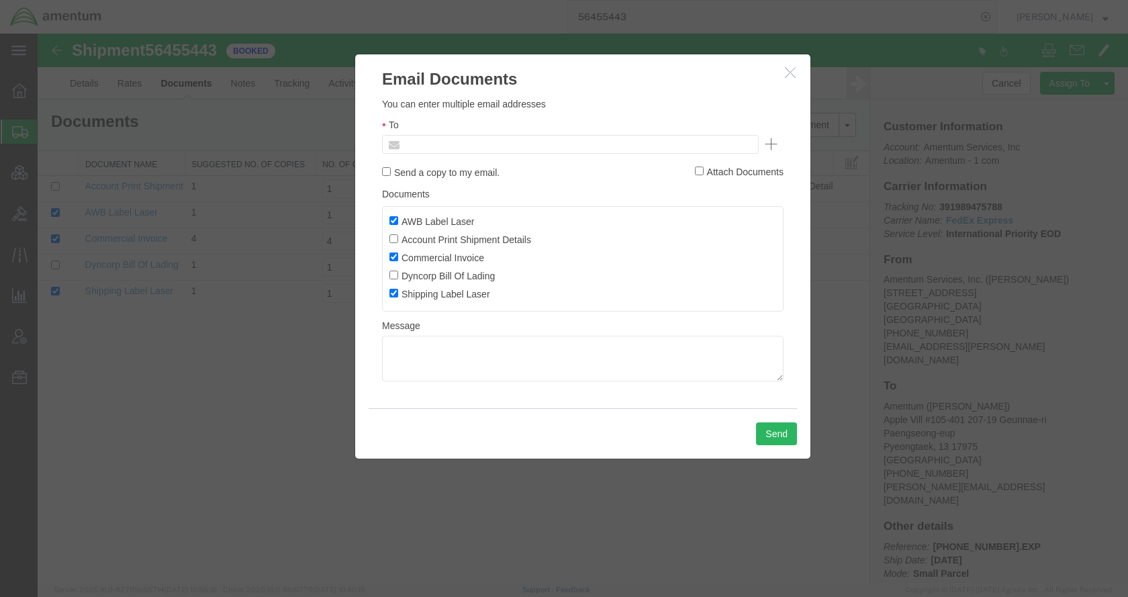
click at [459, 139] on input "text" at bounding box center [479, 144] width 157 height 17
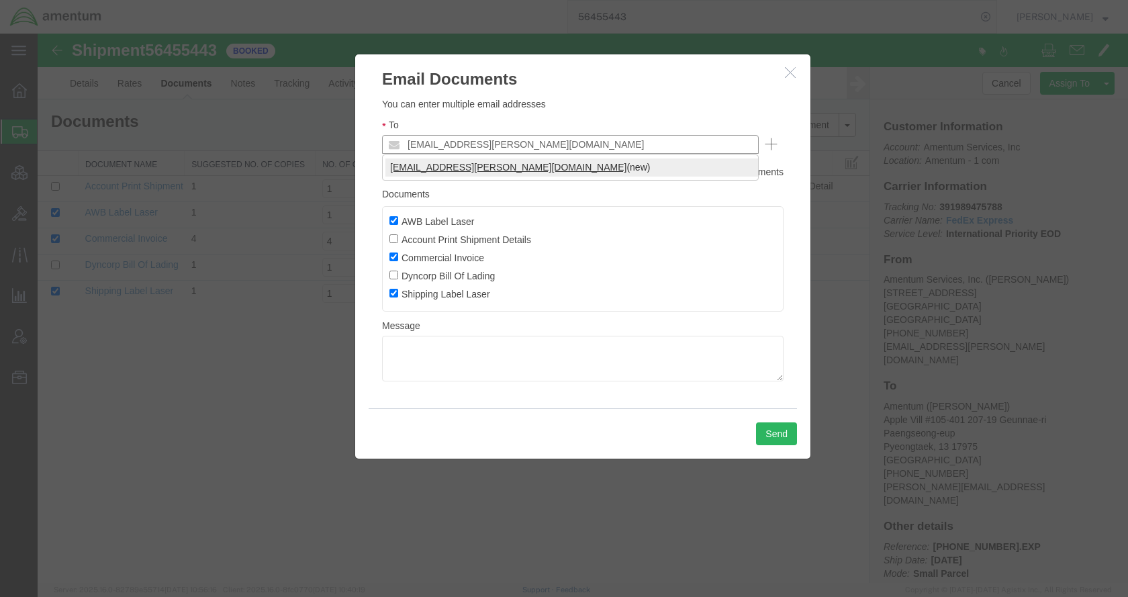
type input "[EMAIL_ADDRESS][PERSON_NAME][DOMAIN_NAME]"
drag, startPoint x: 475, startPoint y: 163, endPoint x: 661, endPoint y: 318, distance: 242.1
click at [771, 428] on button "Send" at bounding box center [776, 433] width 41 height 23
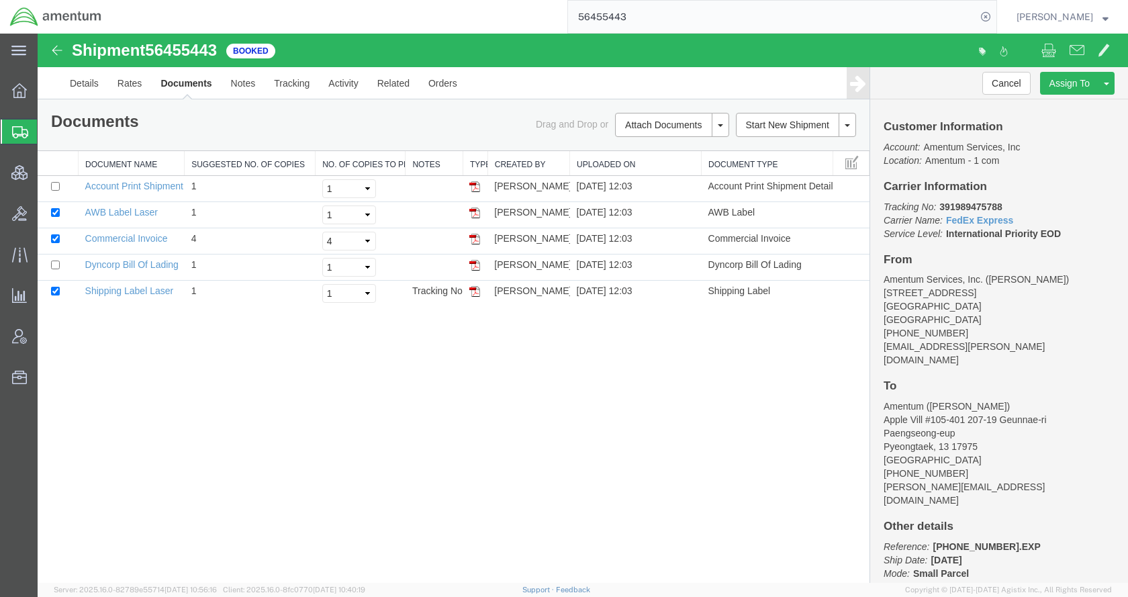
click at [48, 132] on span "Shipments" at bounding box center [42, 131] width 11 height 27
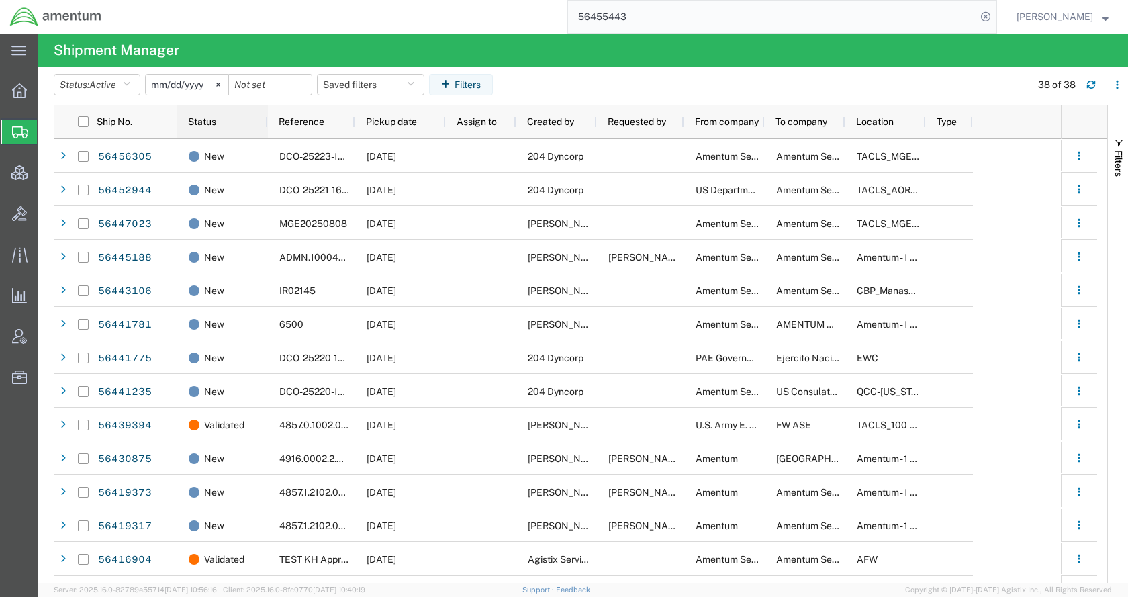
click at [209, 118] on span "Status" at bounding box center [202, 121] width 28 height 11
